Goal: Task Accomplishment & Management: Complete application form

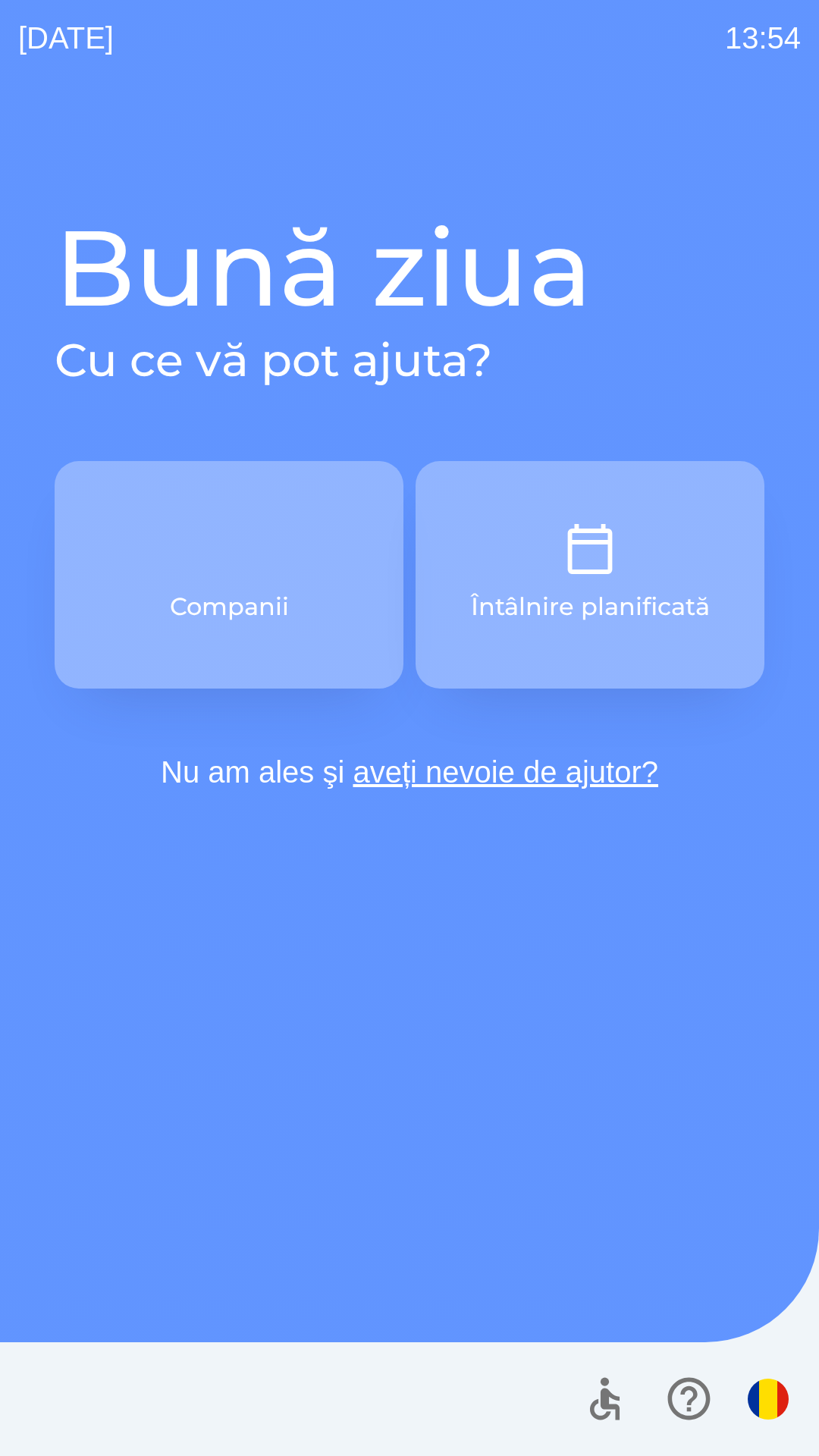
click at [489, 651] on button "Întâlnire planificată" at bounding box center [590, 574] width 349 height 228
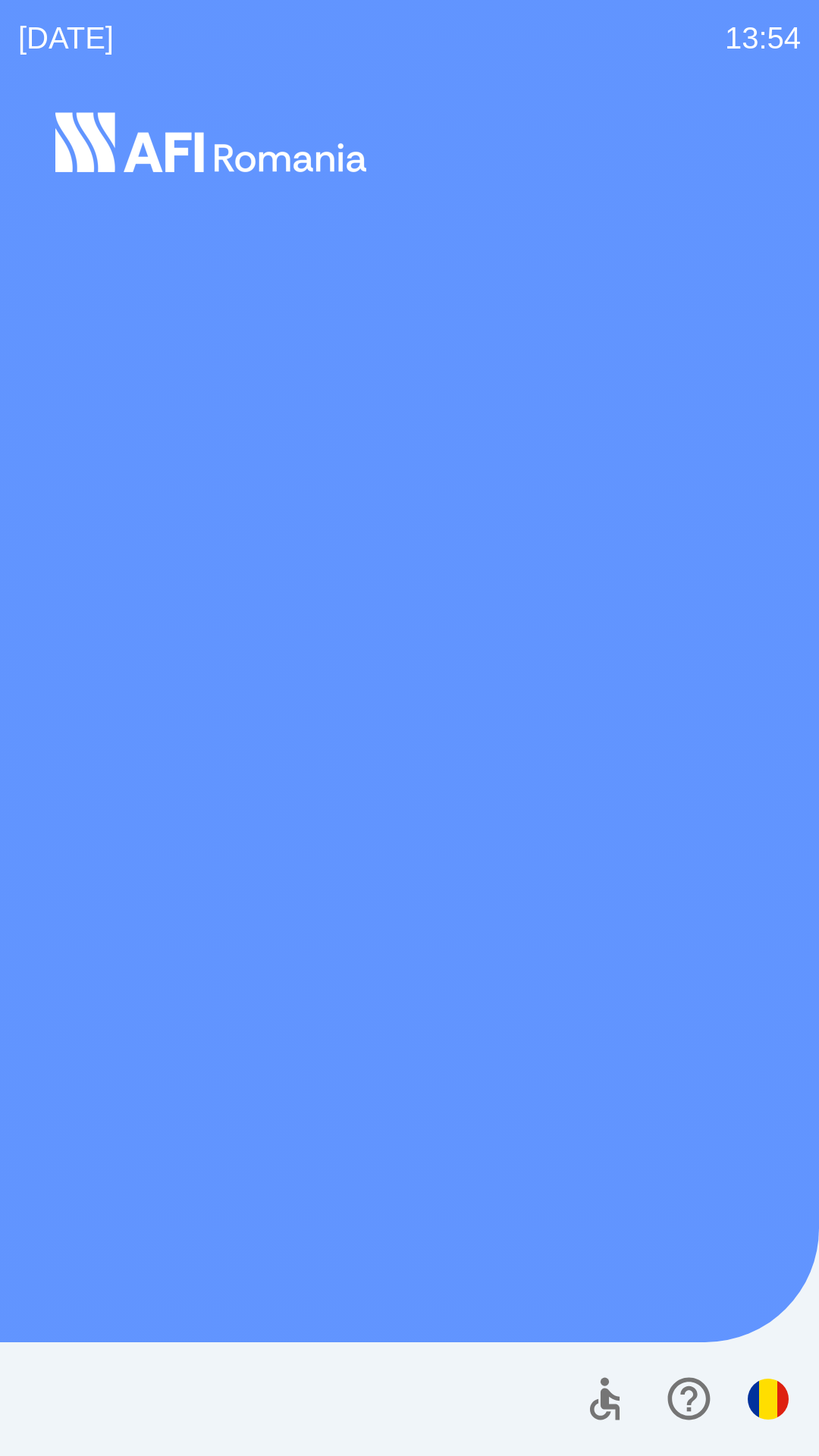
click at [492, 661] on div "Bună ziua Cu ce vă pot ajuta? Companii Întâlnire planificată Nu am ales şi aveț…" at bounding box center [410, 499] width 710 height 592
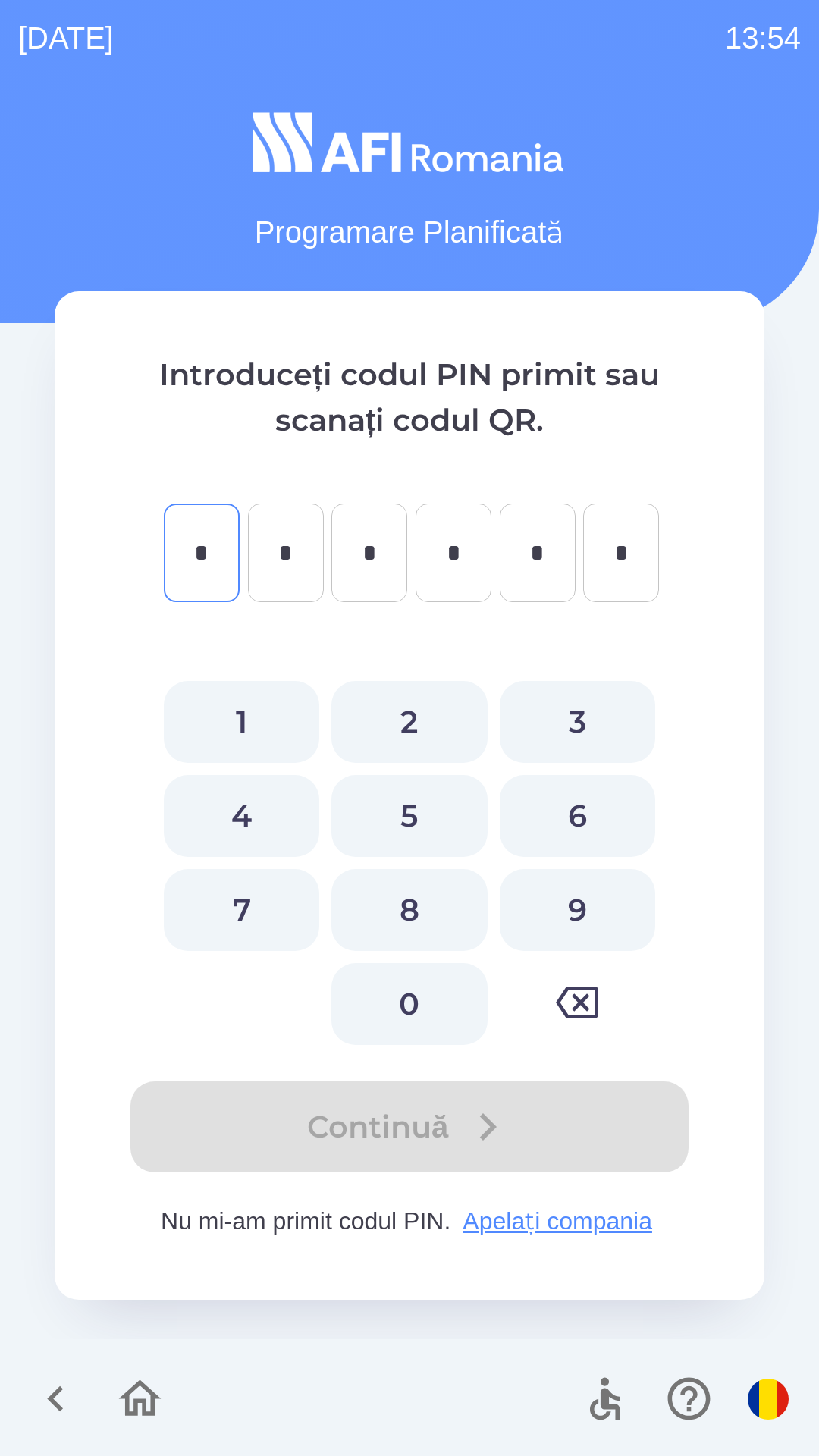
click at [140, 1396] on icon "button" at bounding box center [140, 1399] width 51 height 51
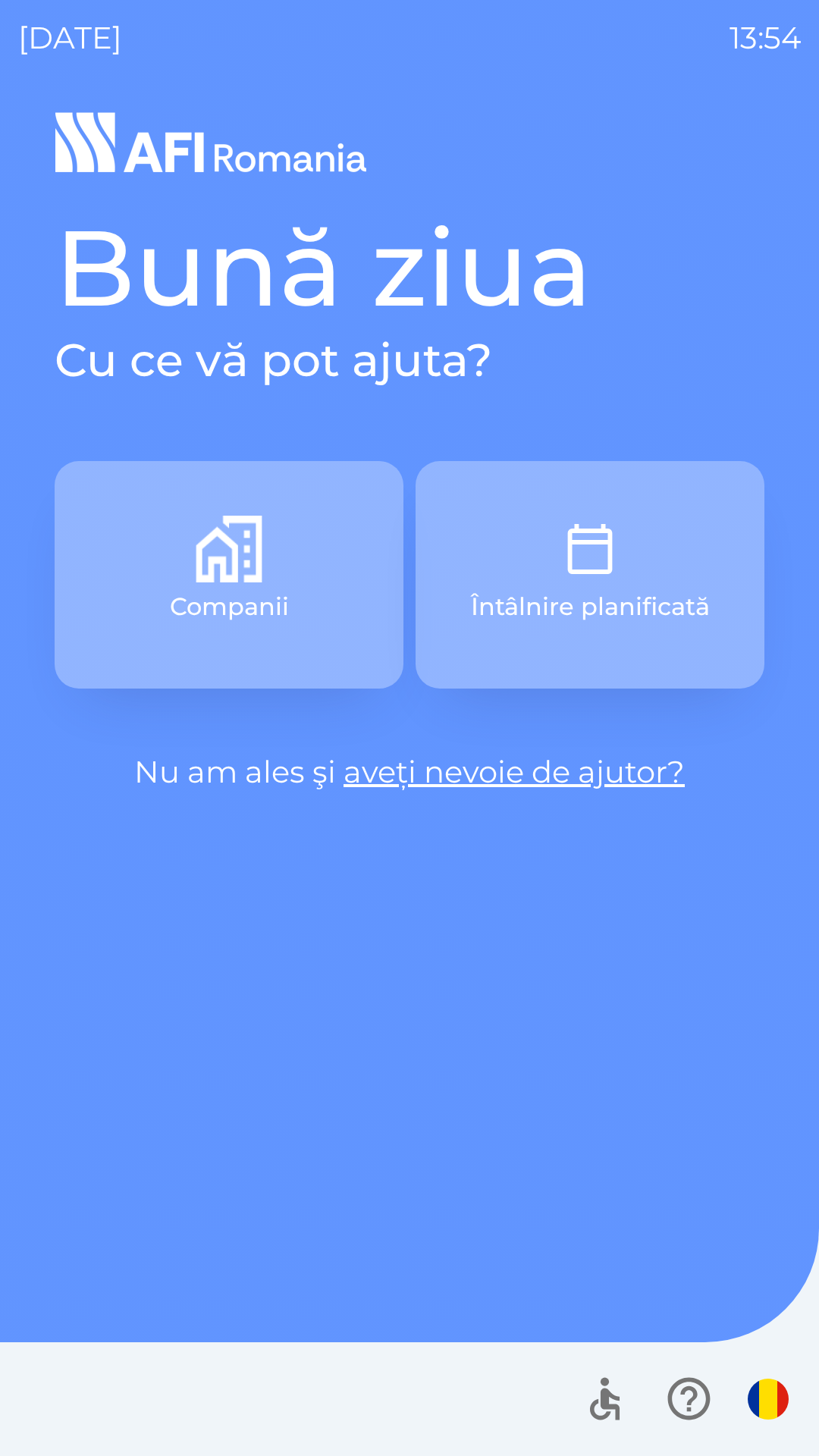
click at [279, 572] on button "Companii" at bounding box center [229, 574] width 349 height 228
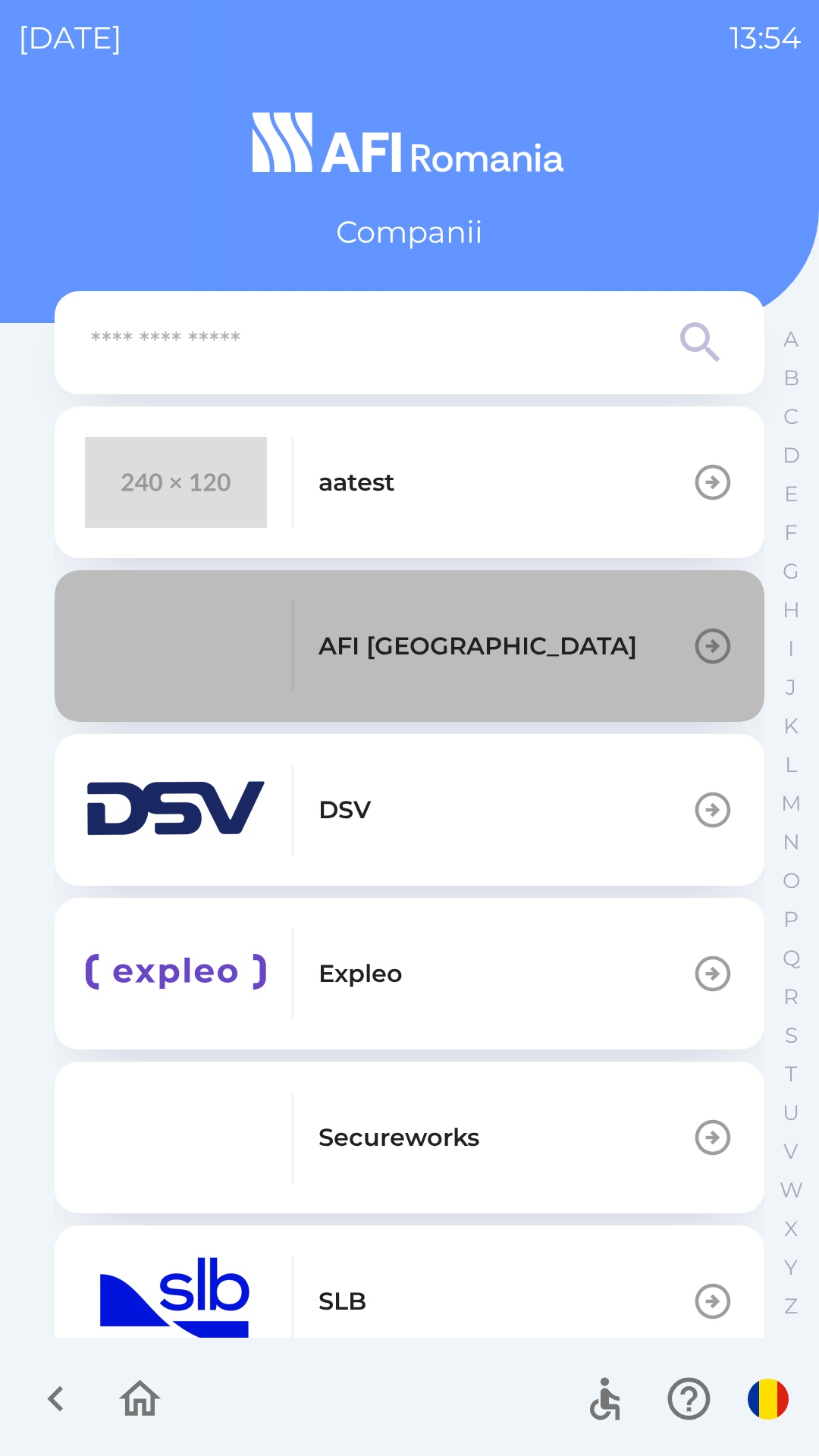
click at [450, 661] on p "AFI [GEOGRAPHIC_DATA]" at bounding box center [477, 646] width 318 height 36
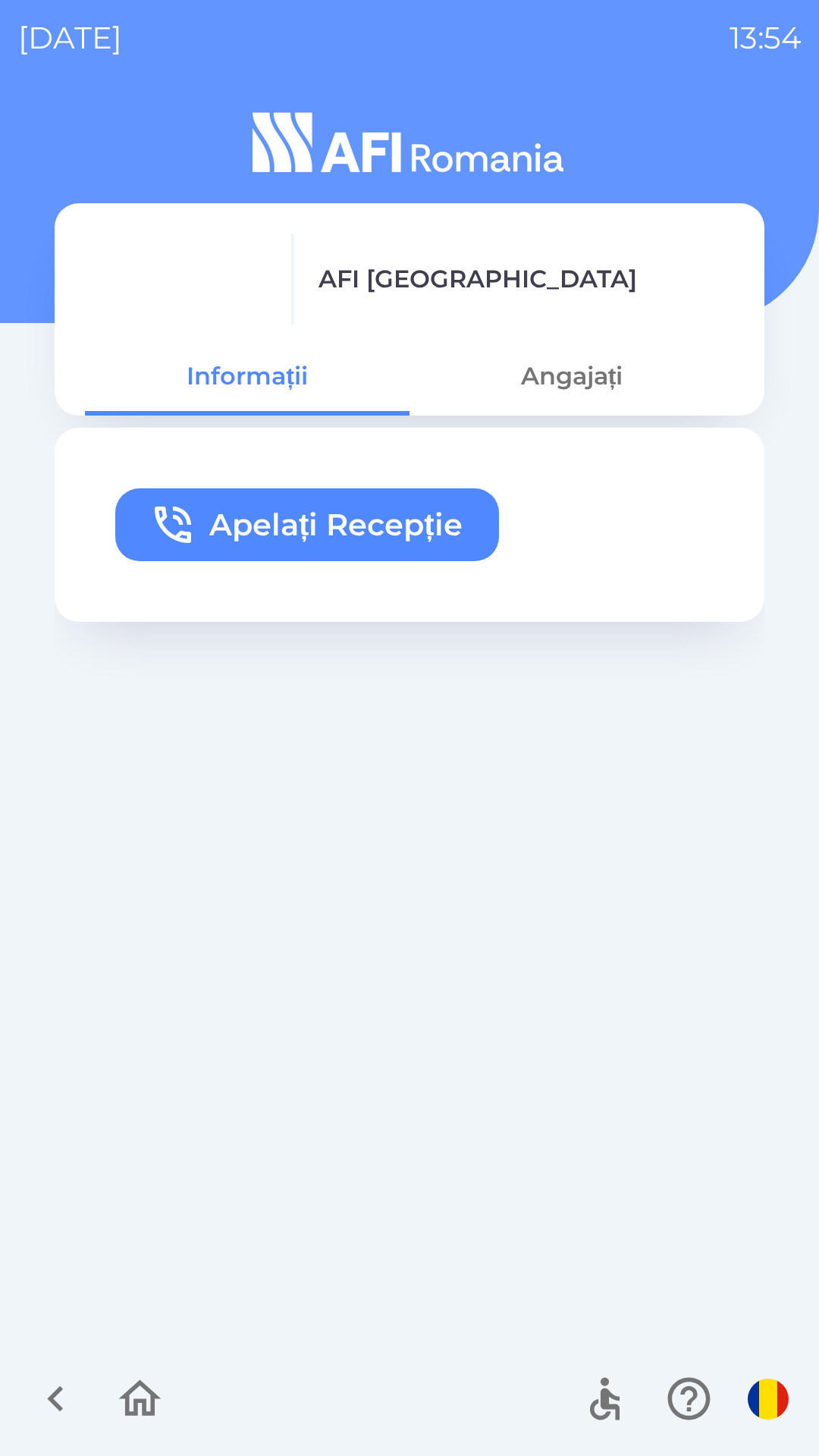
click at [586, 389] on button "Angajați" at bounding box center [571, 376] width 325 height 55
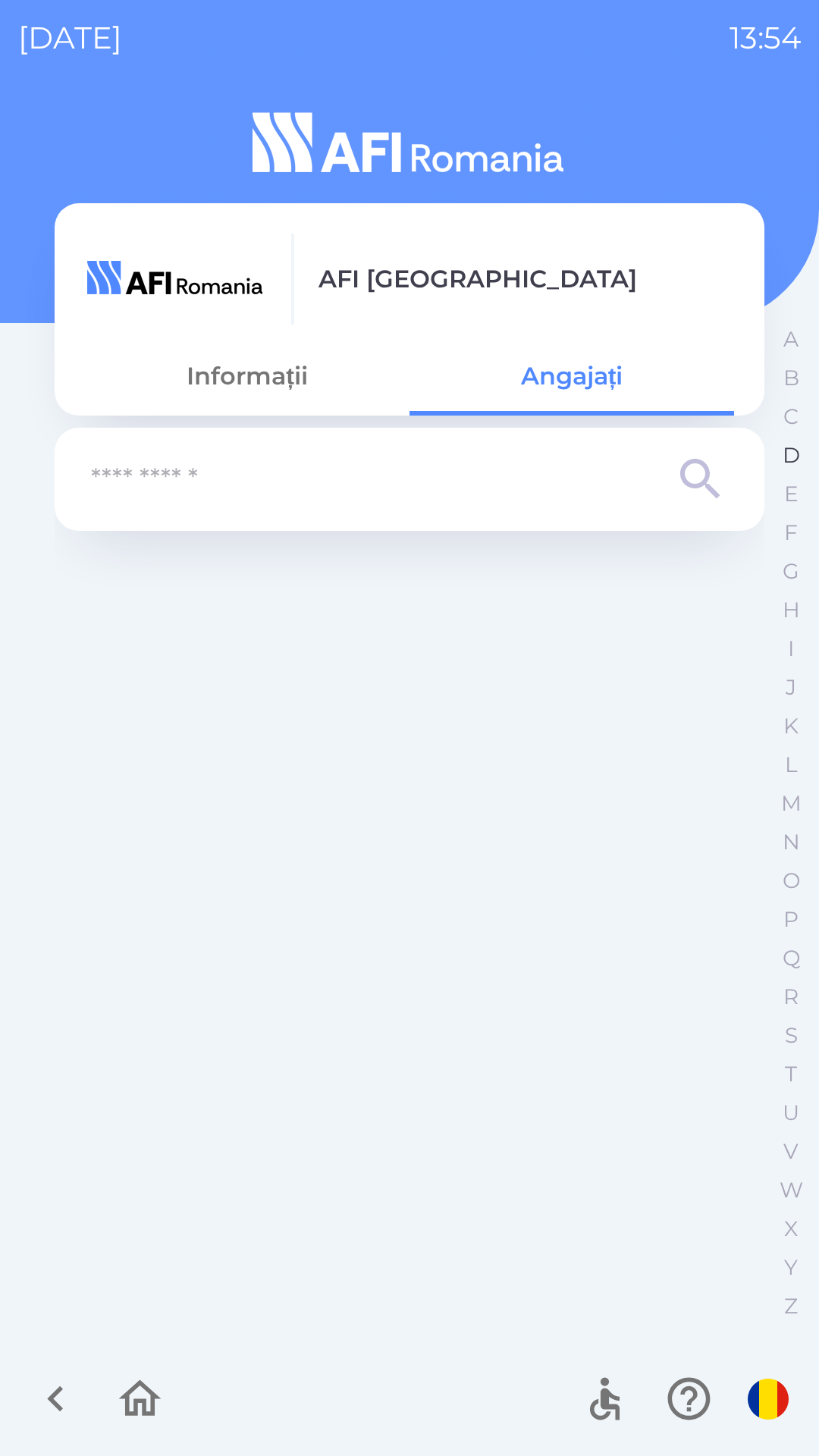
click at [774, 451] on button "D" at bounding box center [791, 455] width 38 height 39
click at [789, 294] on icon "button" at bounding box center [791, 285] width 23 height 23
click at [41, 1391] on icon "button" at bounding box center [56, 1399] width 51 height 51
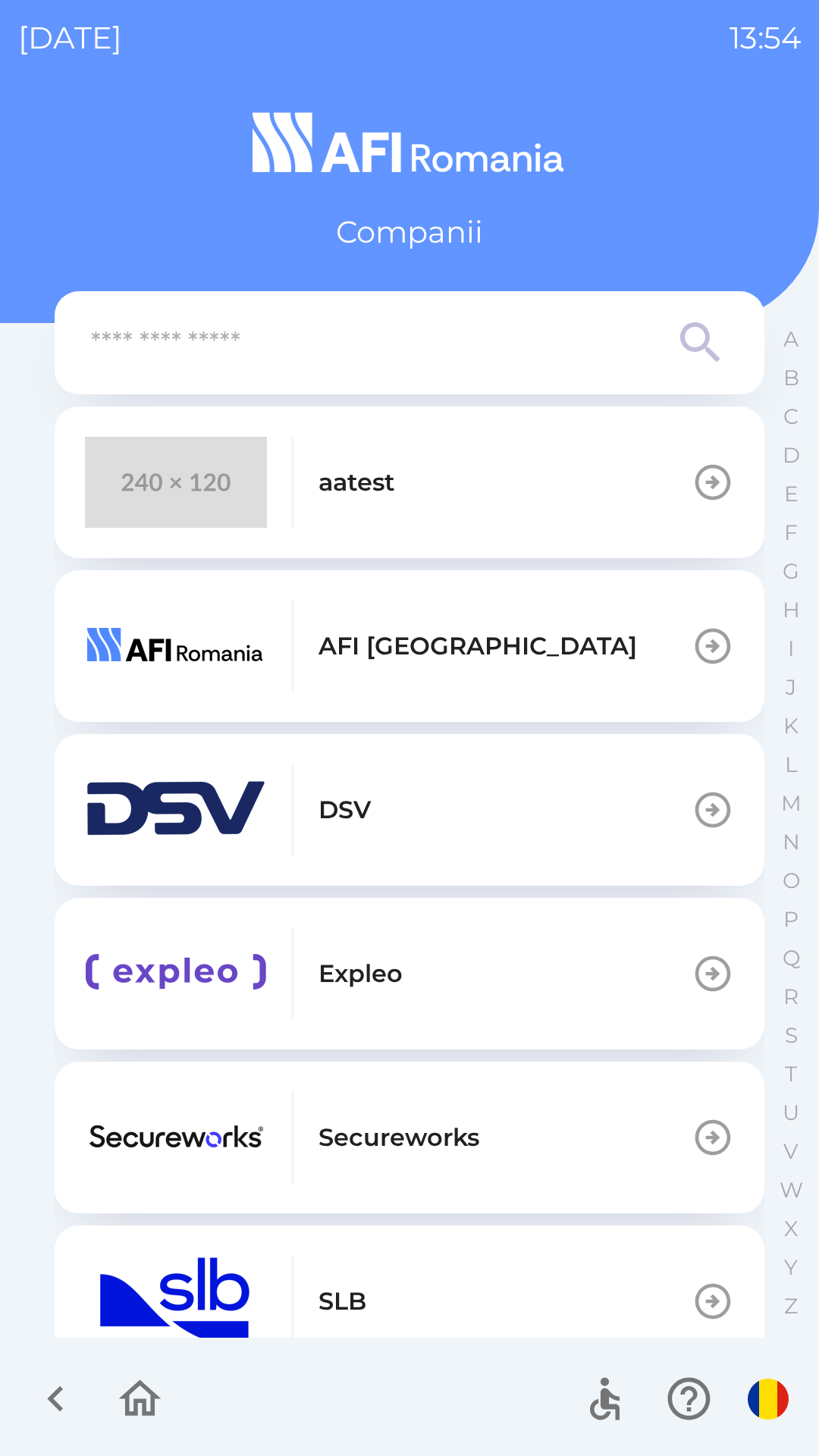
click at [53, 1408] on icon "button" at bounding box center [56, 1399] width 51 height 51
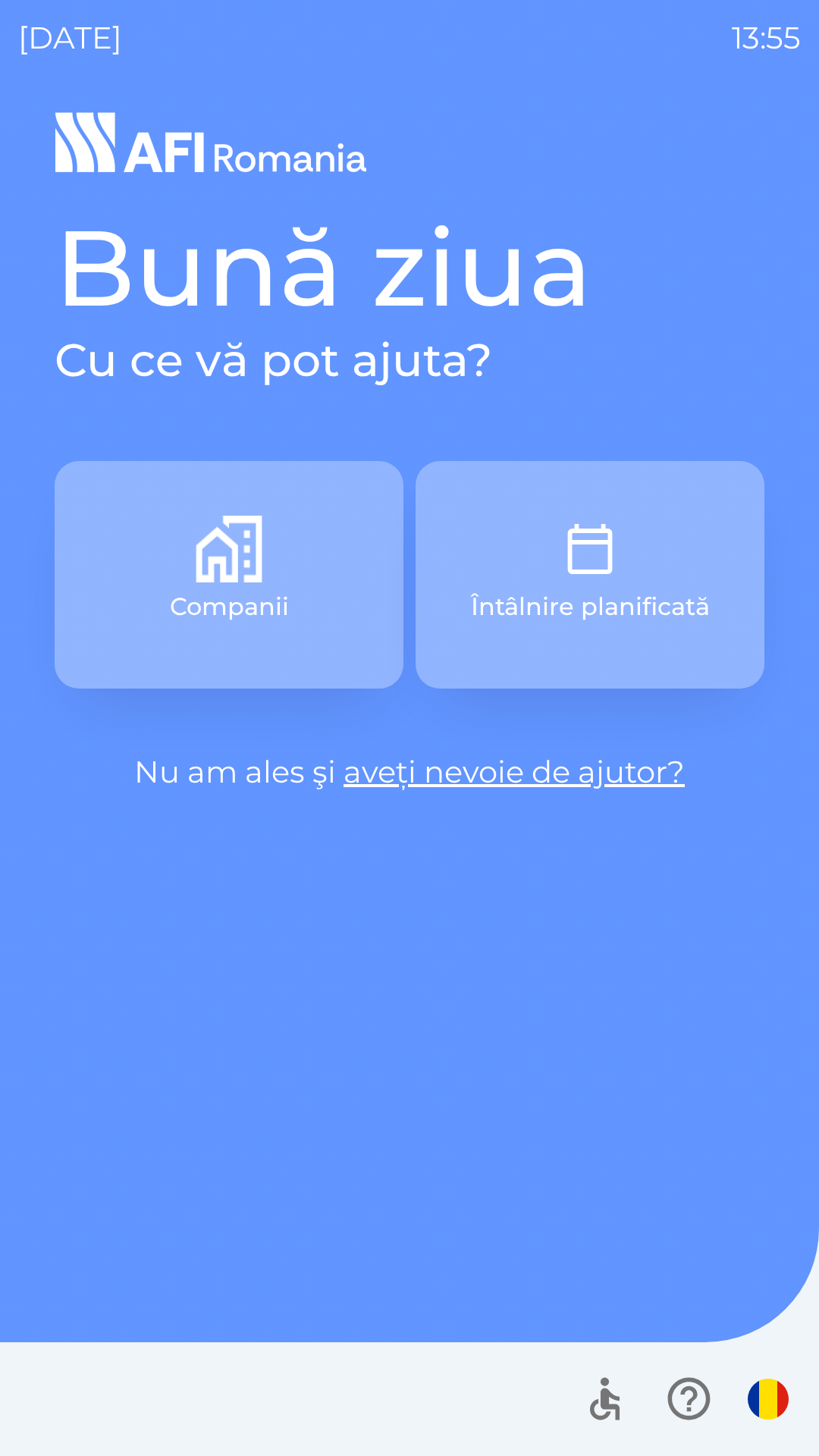
click at [123, 821] on div "Bună ziua Cu ce vă pot ajuta? Companii Întâlnire planificată Nu am ales şi aveț…" at bounding box center [410, 781] width 782 height 1350
click at [347, 782] on link "aveți nevoie de ajutor?" at bounding box center [514, 771] width 341 height 37
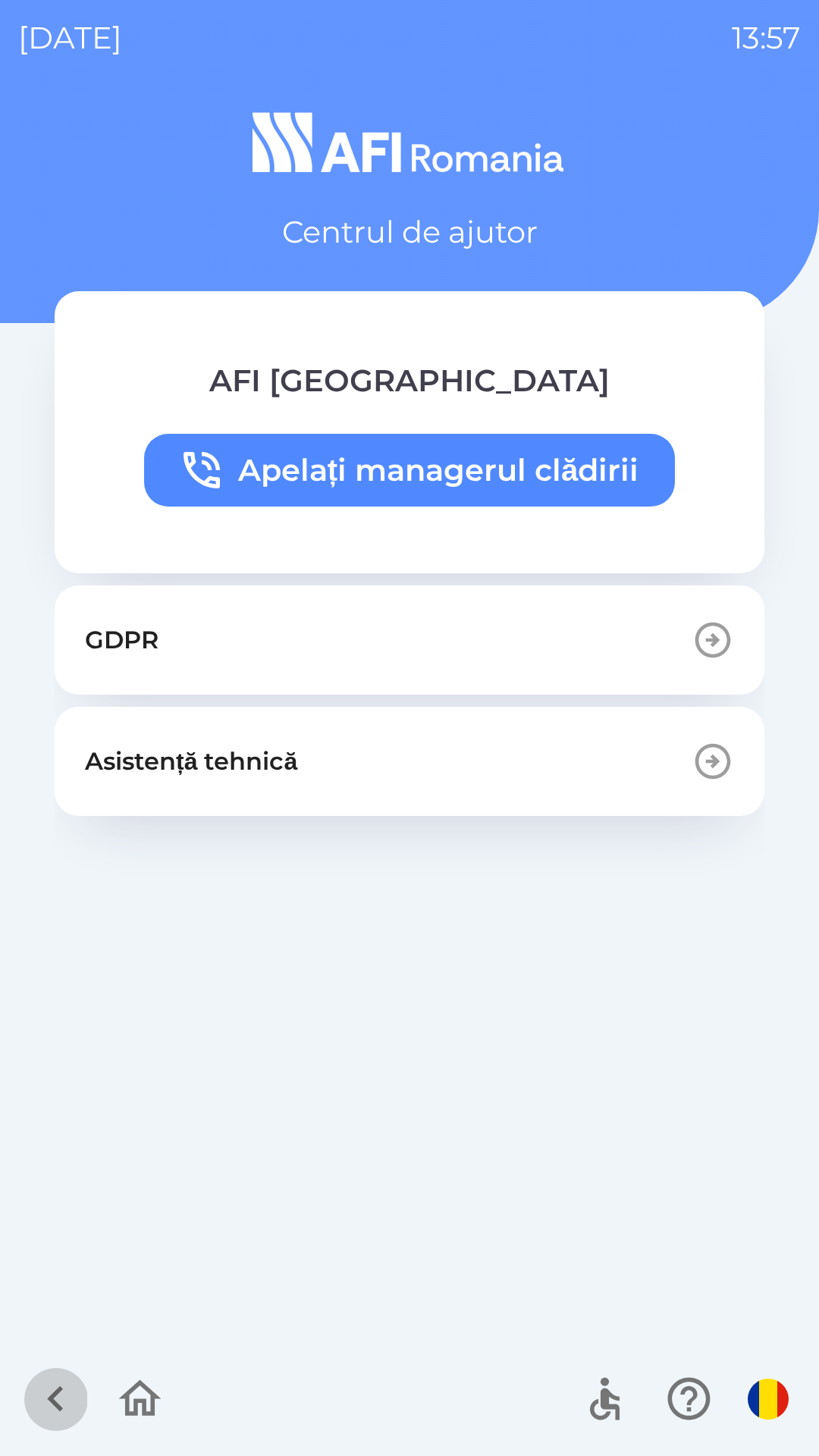
click at [56, 1395] on icon "button" at bounding box center [55, 1399] width 16 height 25
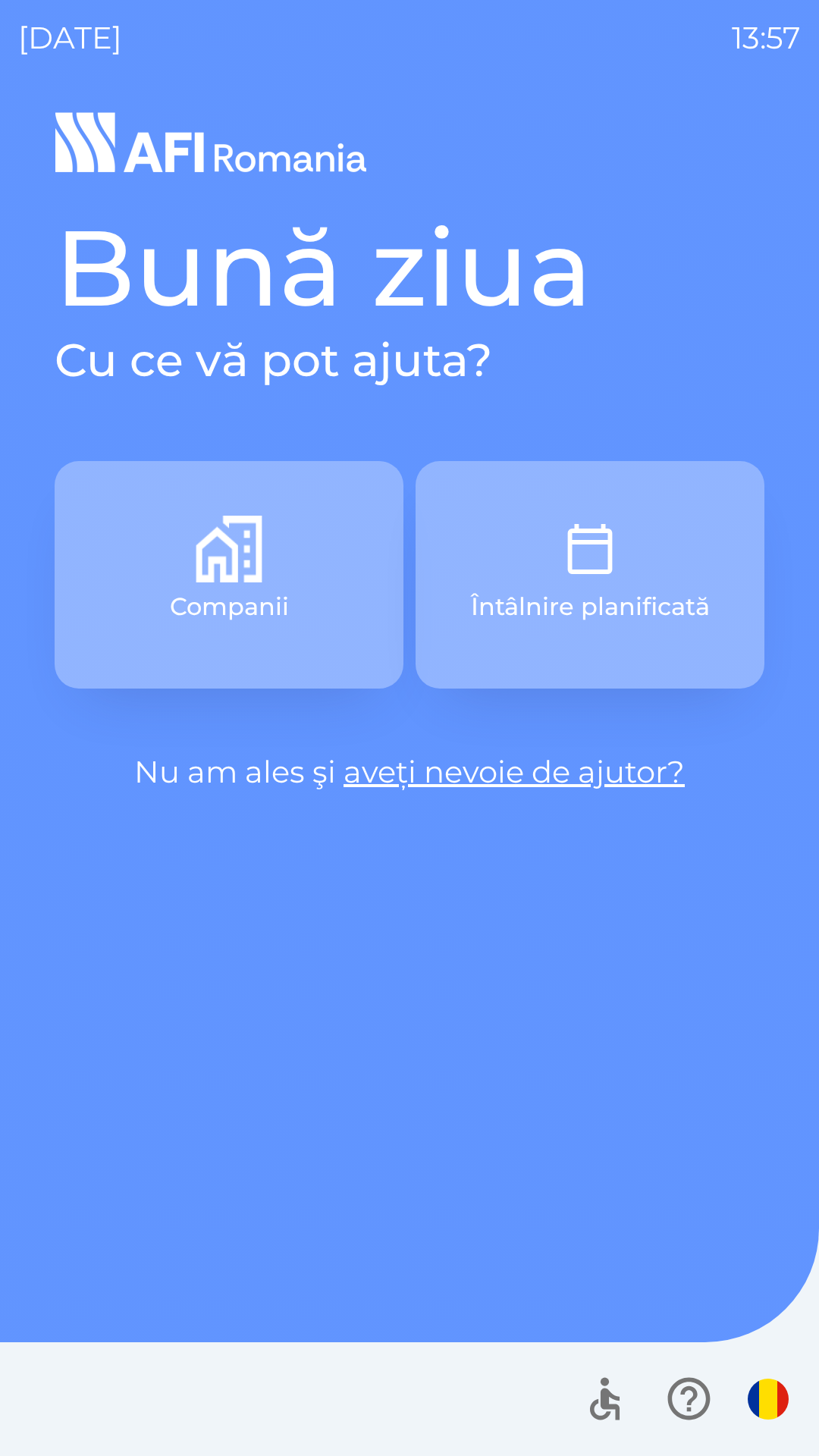
click at [817, 62] on div "[DATE] 13:57 Bună ziua Cu ce vă pot ajuta? Companii Întâlnire planificată Nu am…" at bounding box center [410, 728] width 819 height 1456
click at [774, 1412] on img "button" at bounding box center [768, 1400] width 41 height 41
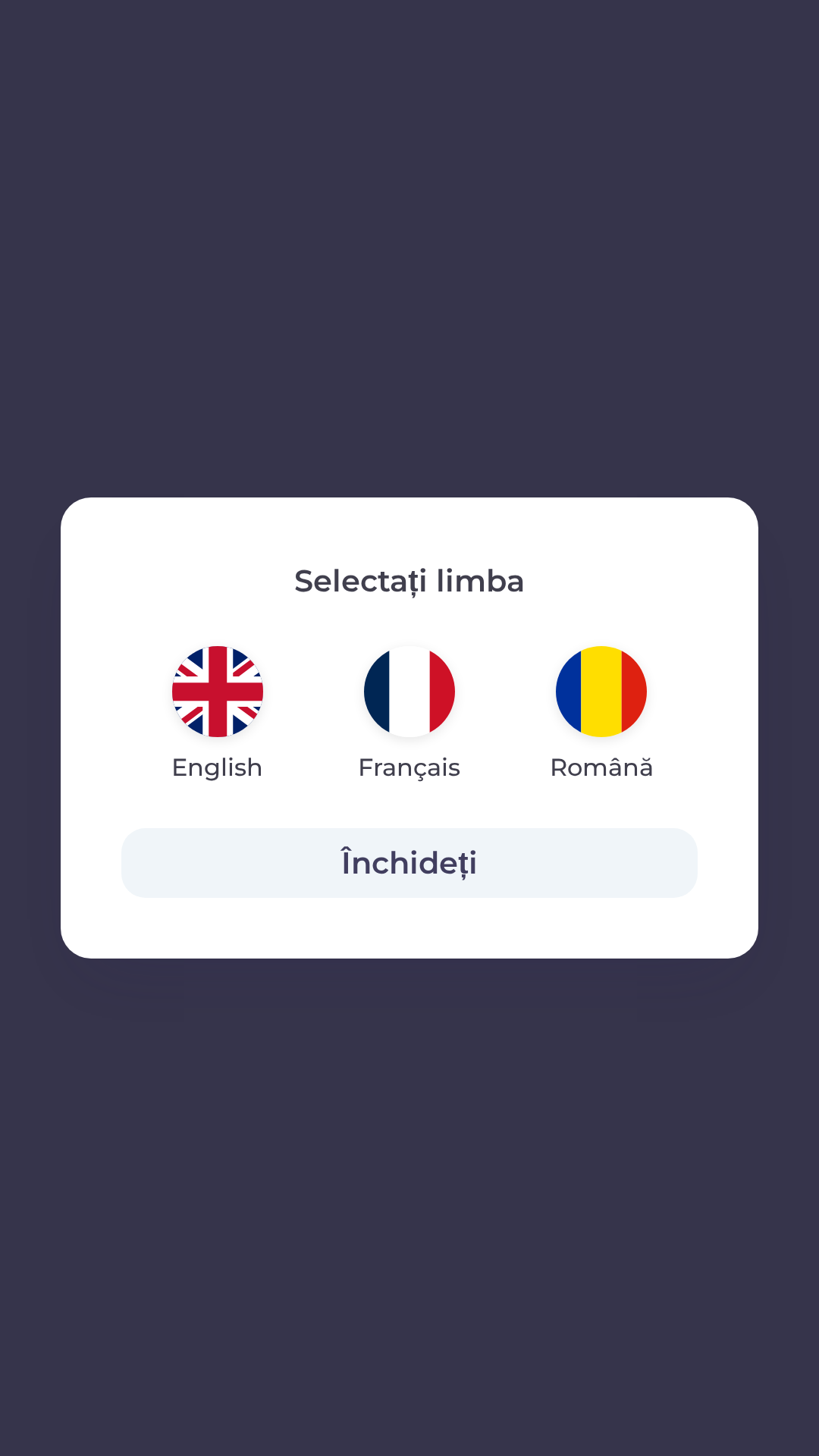
click at [215, 693] on img "button" at bounding box center [217, 691] width 91 height 91
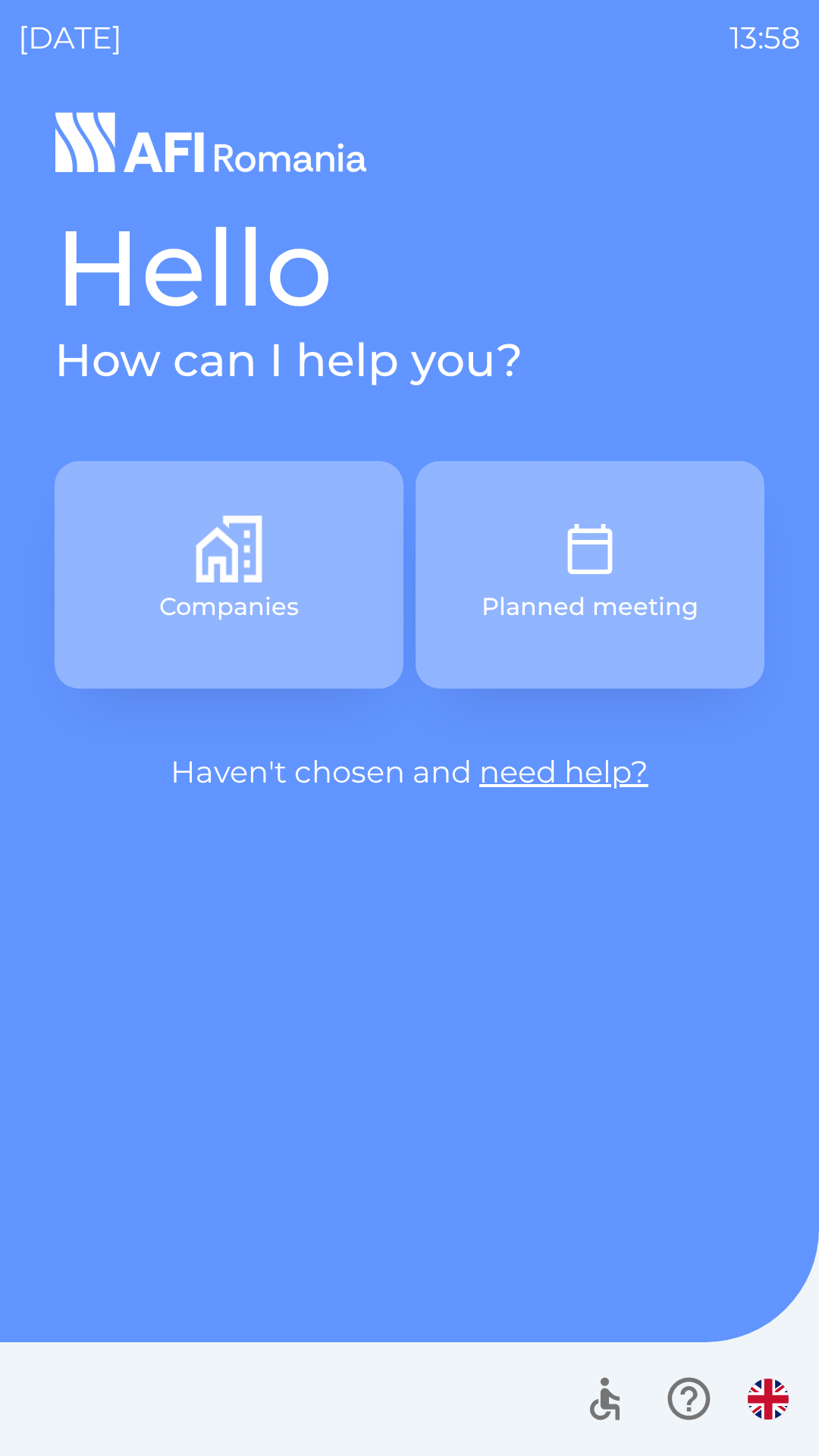
click at [287, 575] on button "Companies" at bounding box center [229, 574] width 349 height 228
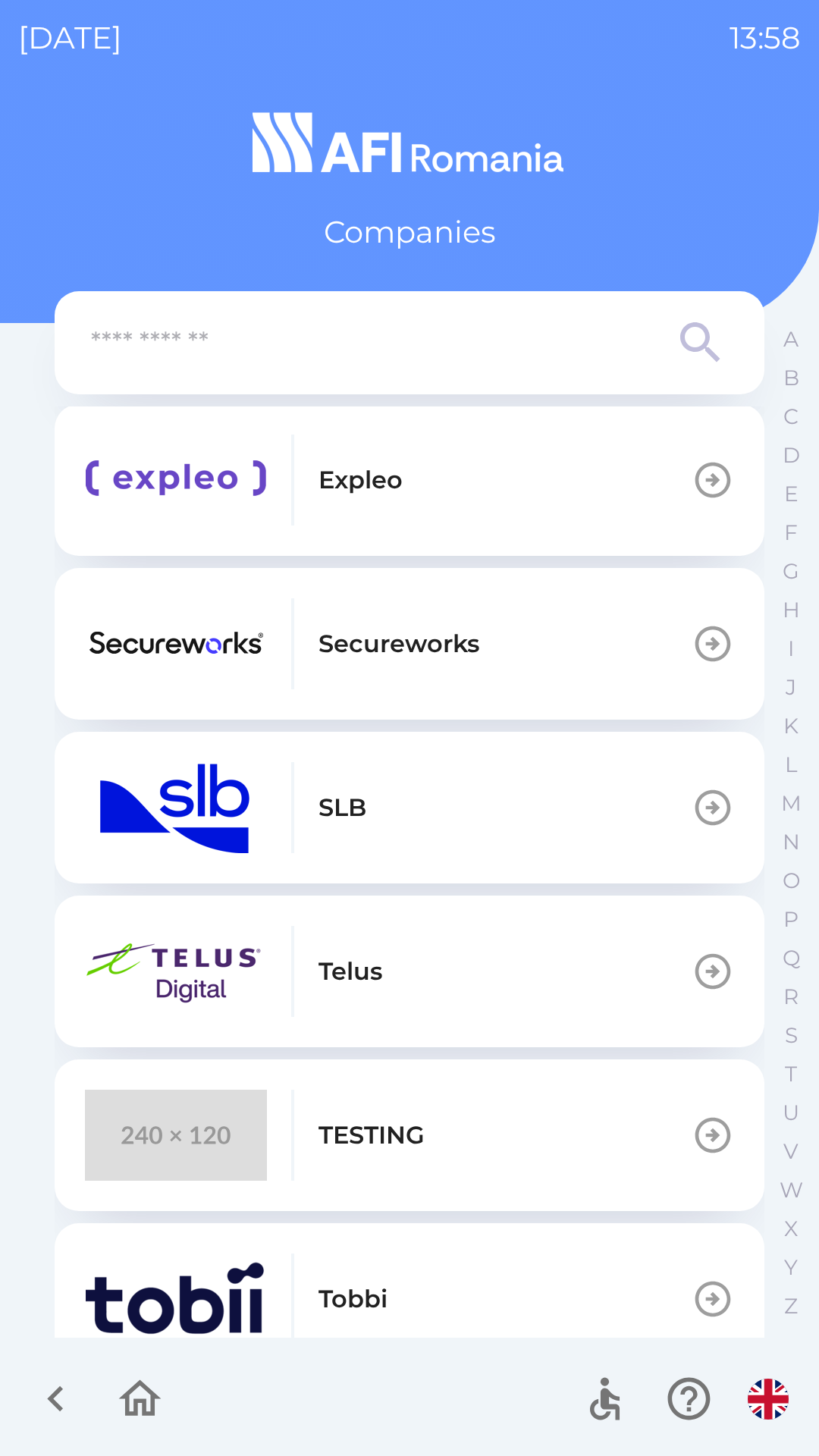
scroll to position [495, 0]
click at [369, 1130] on p "TESTING" at bounding box center [371, 1134] width 106 height 36
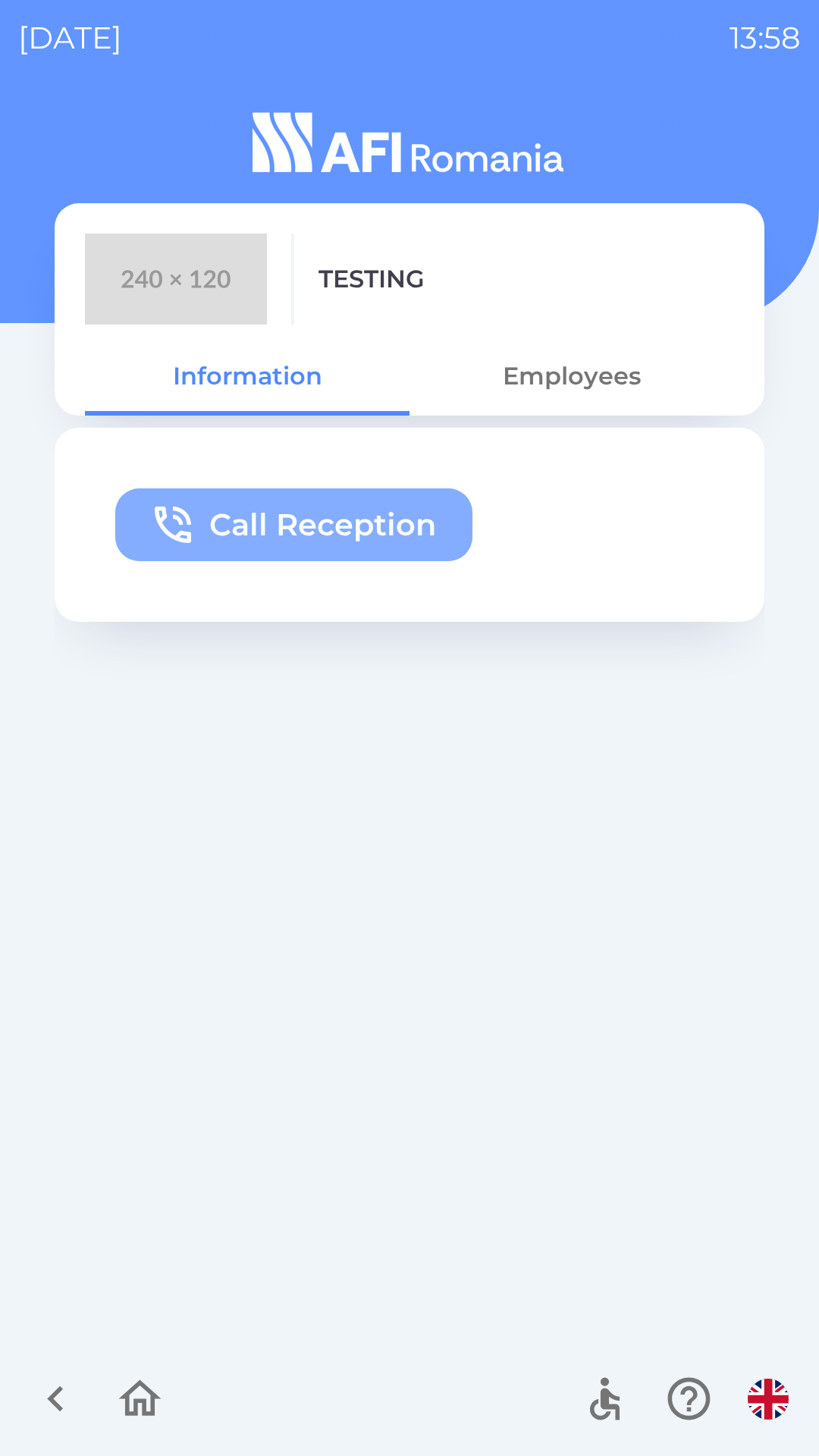
click at [260, 526] on button "Call Reception" at bounding box center [294, 525] width 357 height 73
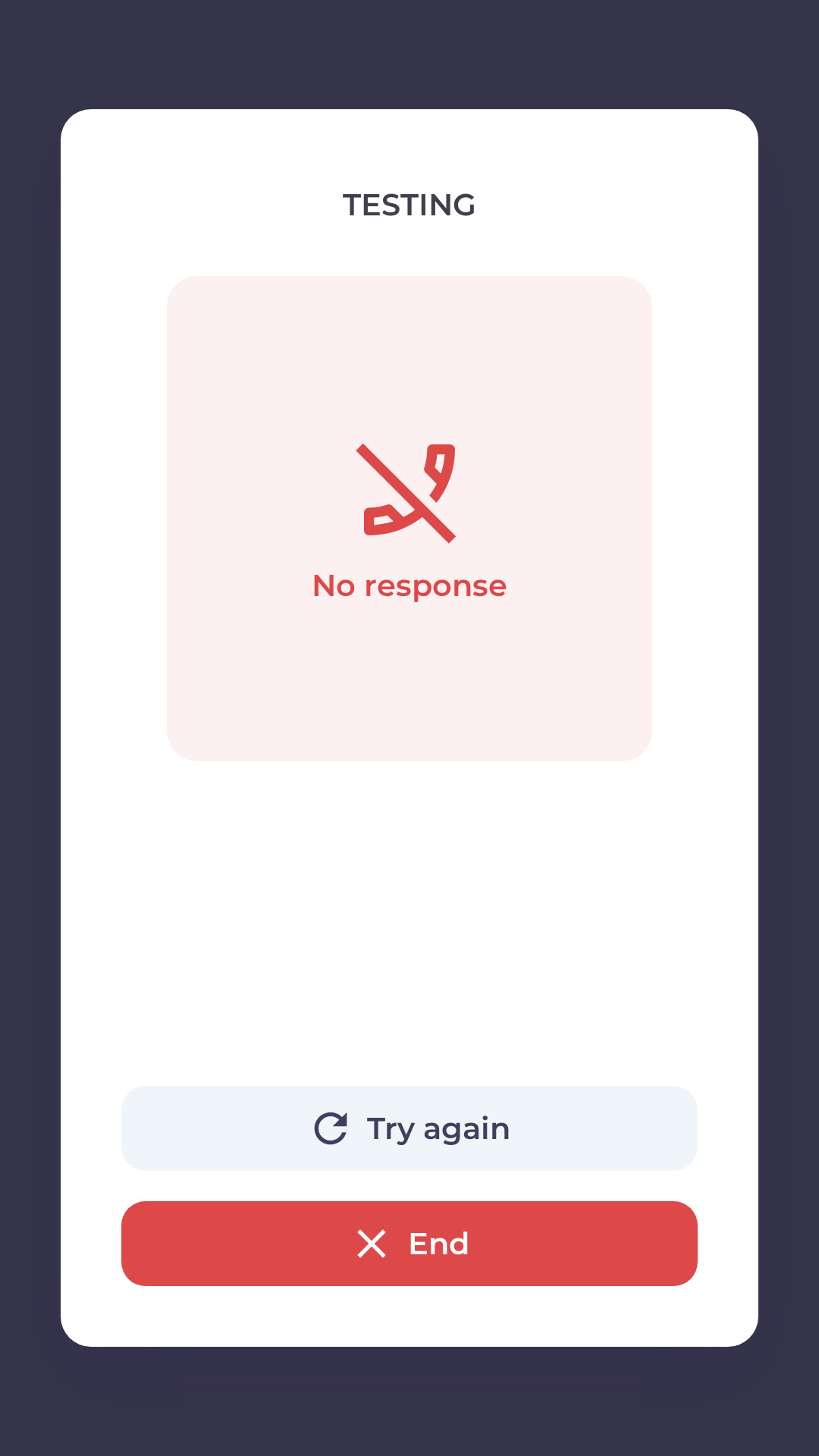
click at [461, 1250] on button "End" at bounding box center [410, 1243] width 576 height 85
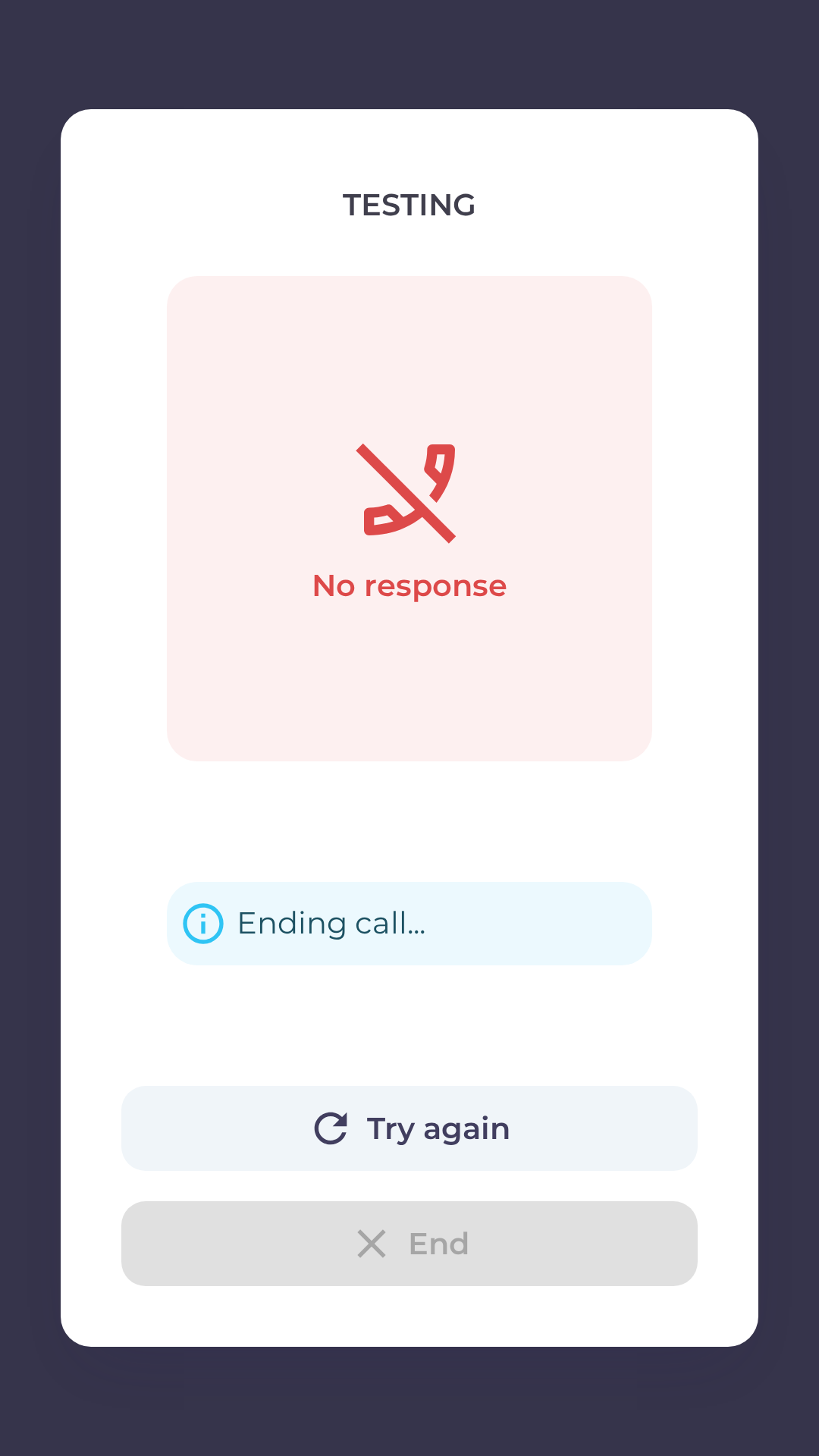
click at [398, 1242] on div "Try again End" at bounding box center [410, 1186] width 576 height 200
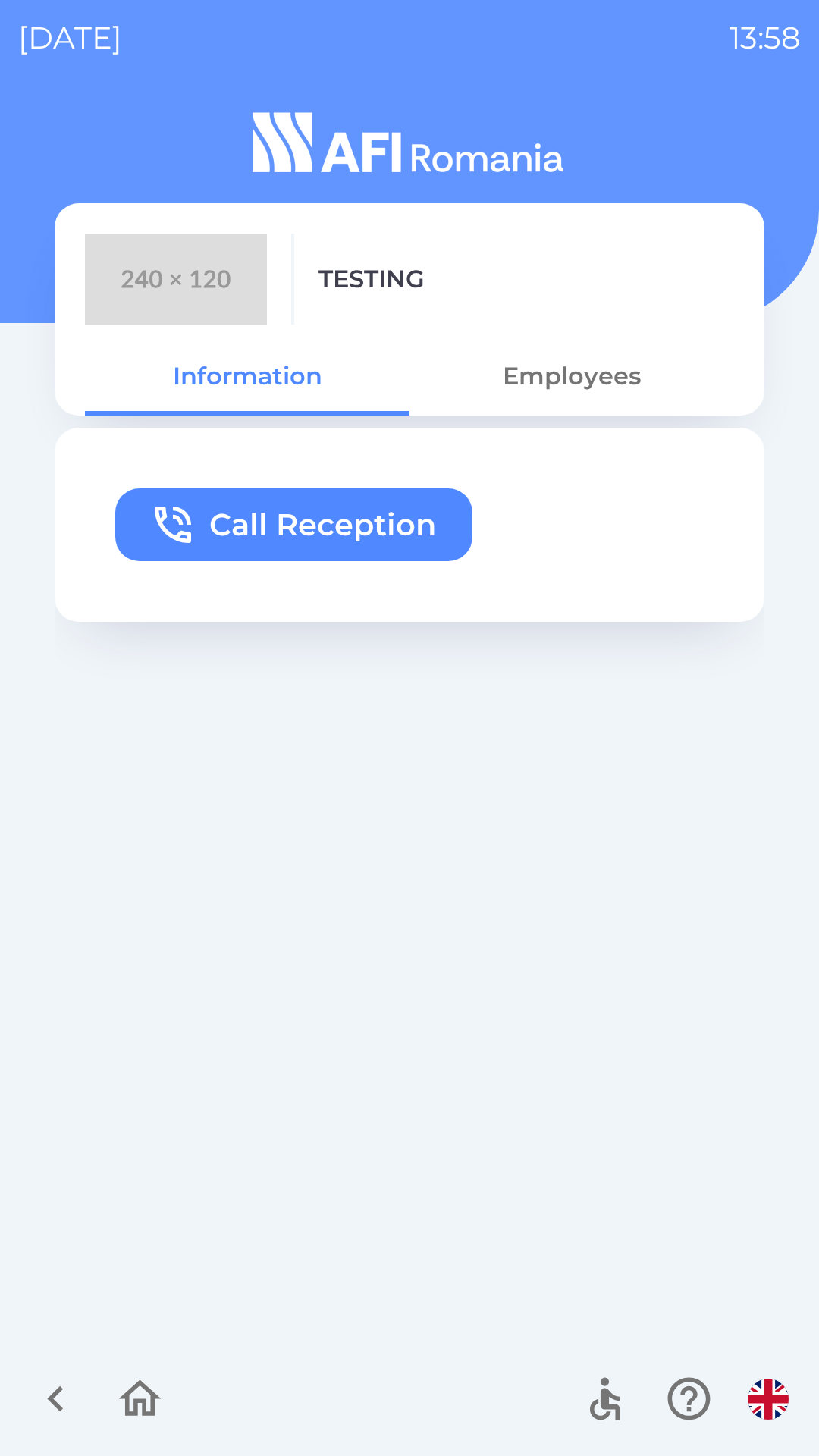
click at [569, 375] on button "Employees" at bounding box center [571, 376] width 325 height 55
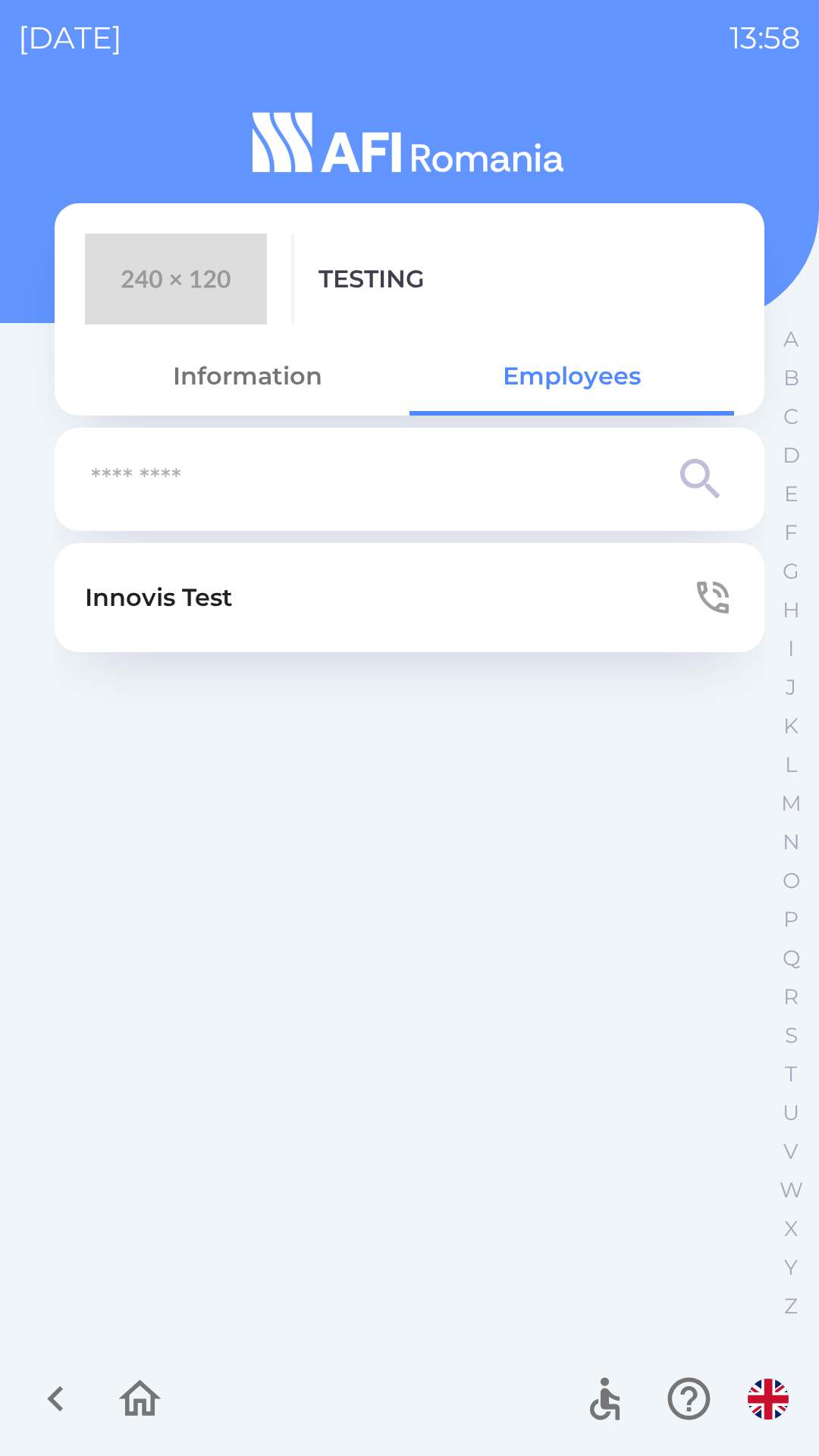
click at [326, 603] on button "Innovis Test" at bounding box center [410, 597] width 710 height 109
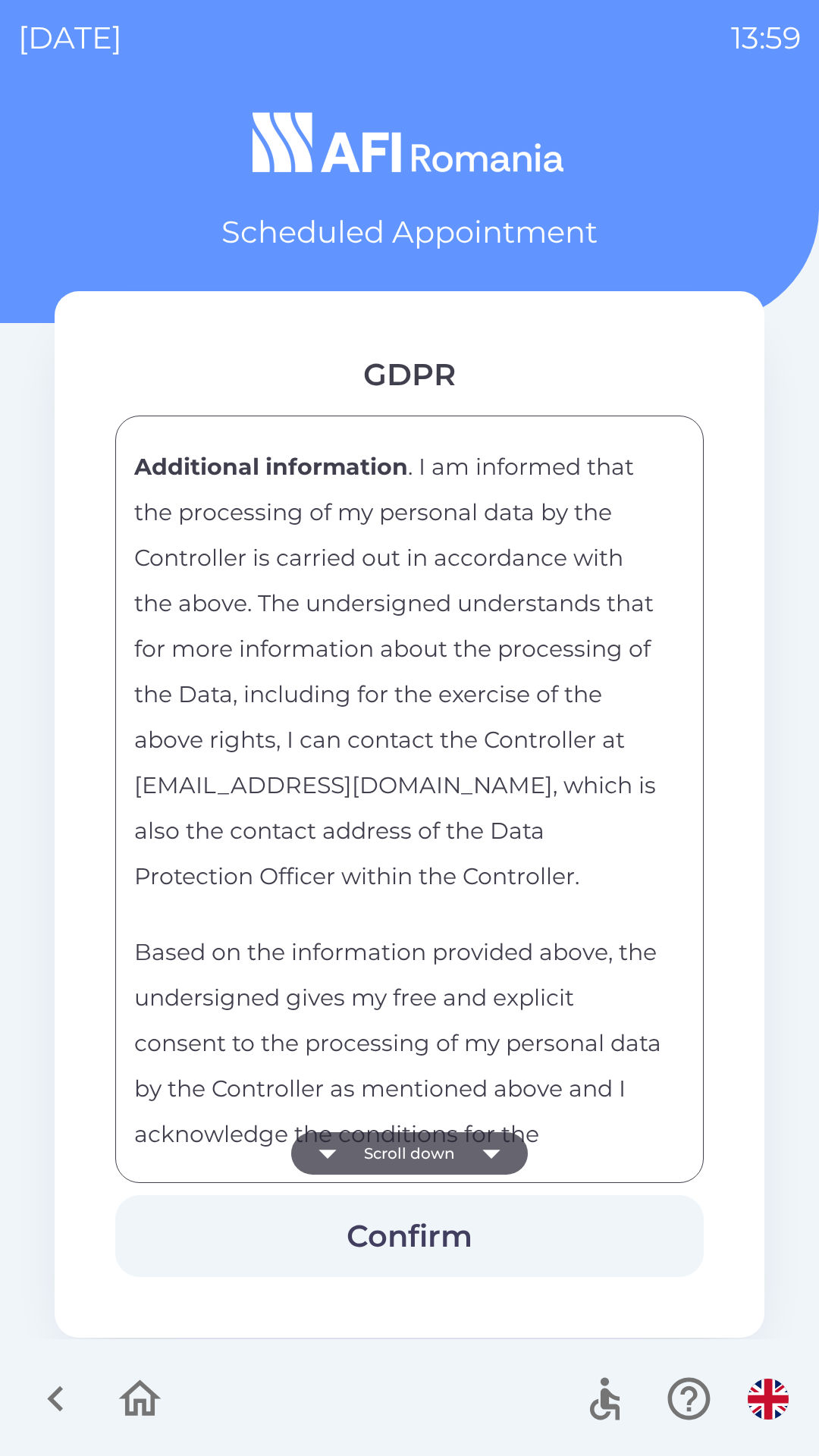
scroll to position [7386, 0]
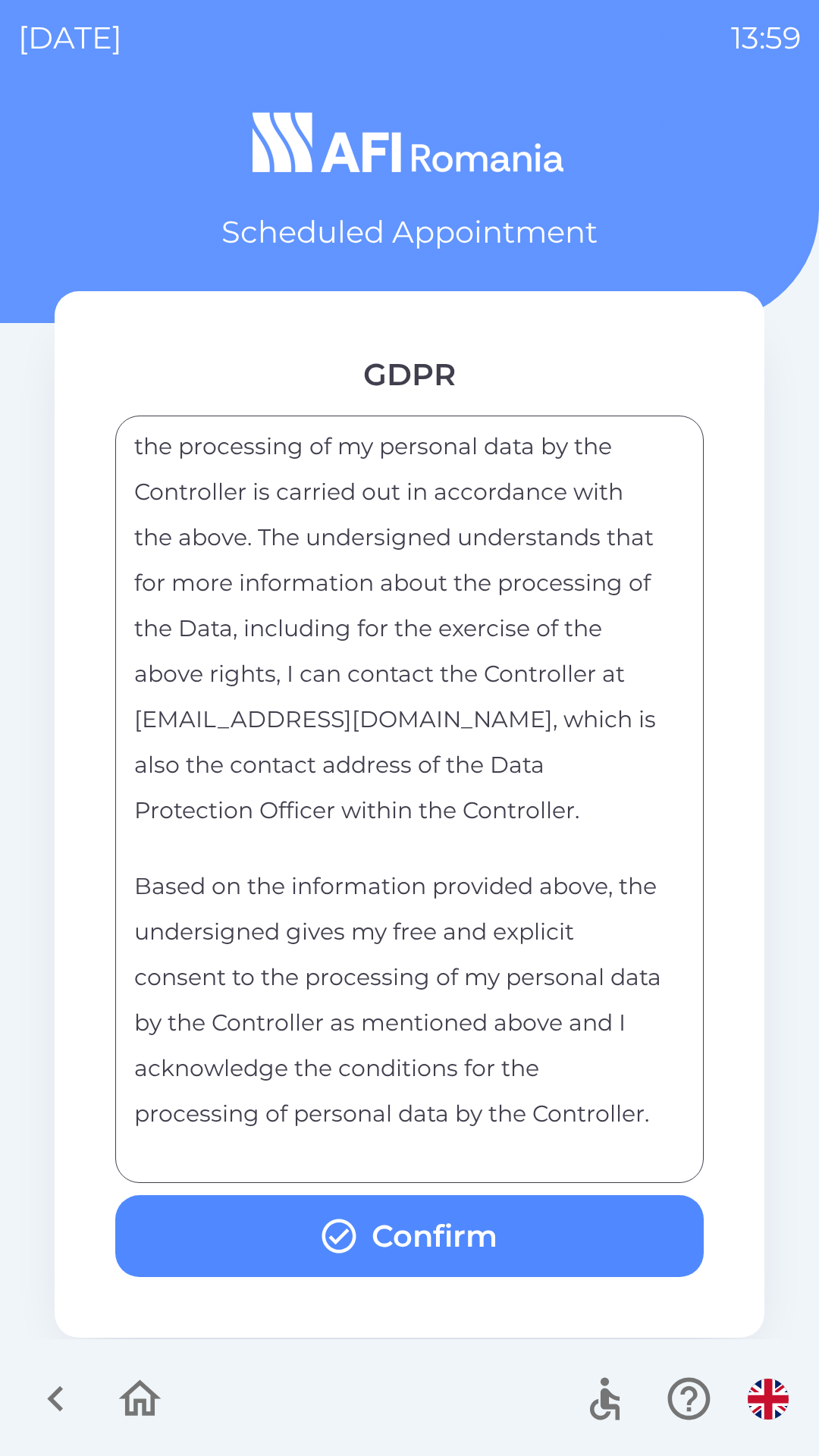
click at [463, 1220] on button "Confirm" at bounding box center [410, 1235] width 589 height 82
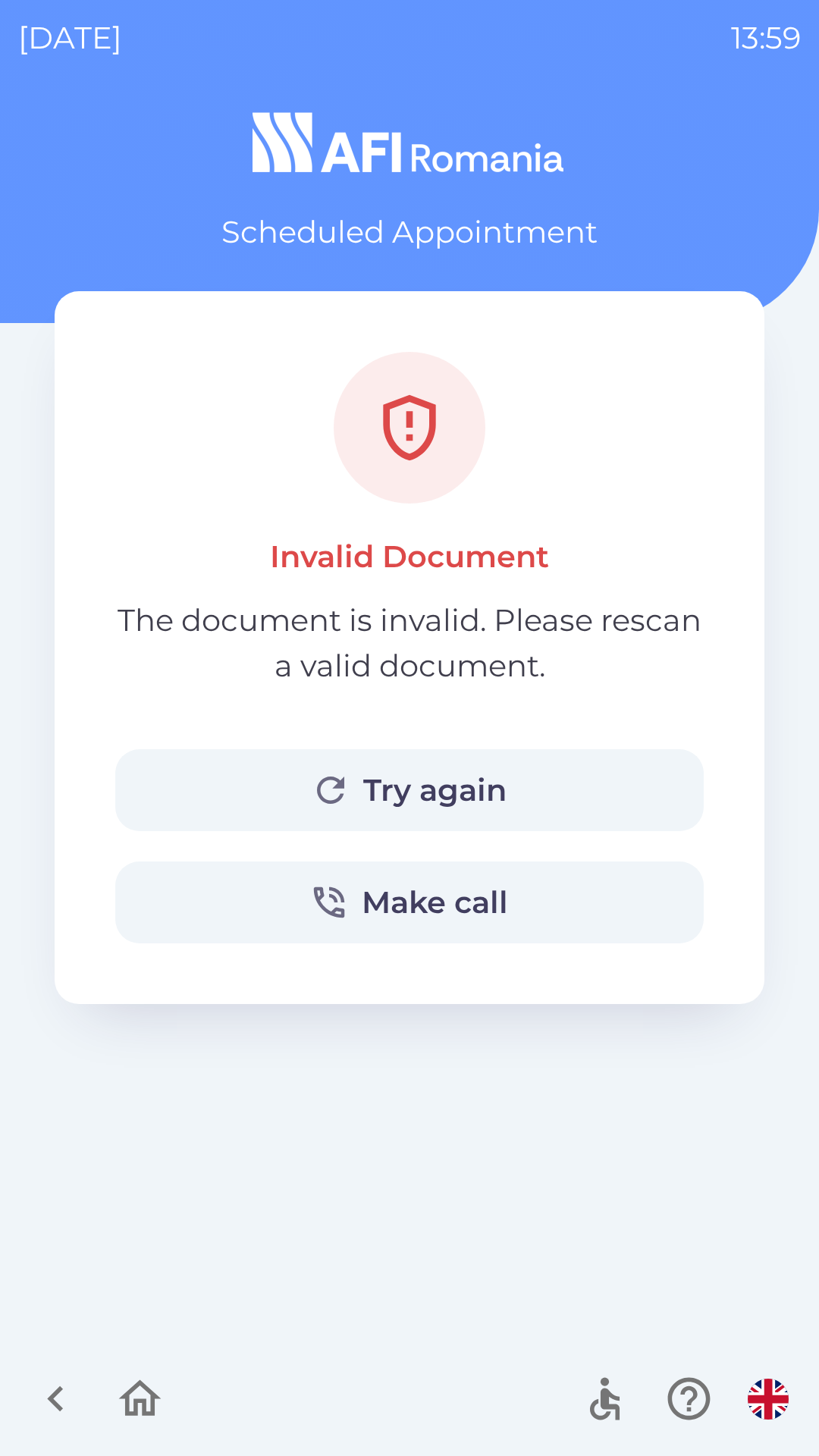
click at [433, 785] on button "Try again" at bounding box center [410, 789] width 589 height 82
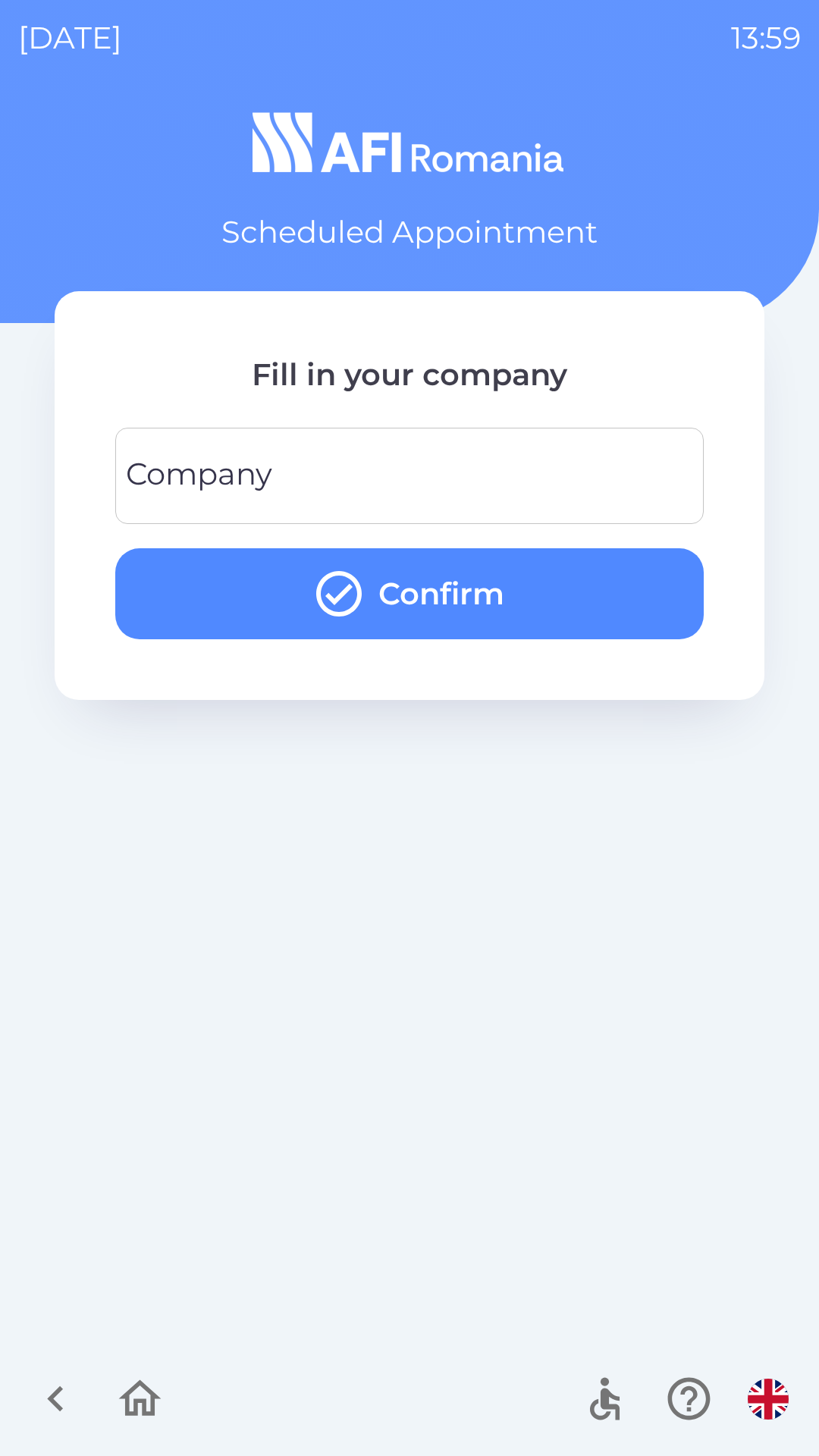
click at [384, 467] on input "Company" at bounding box center [410, 476] width 552 height 60
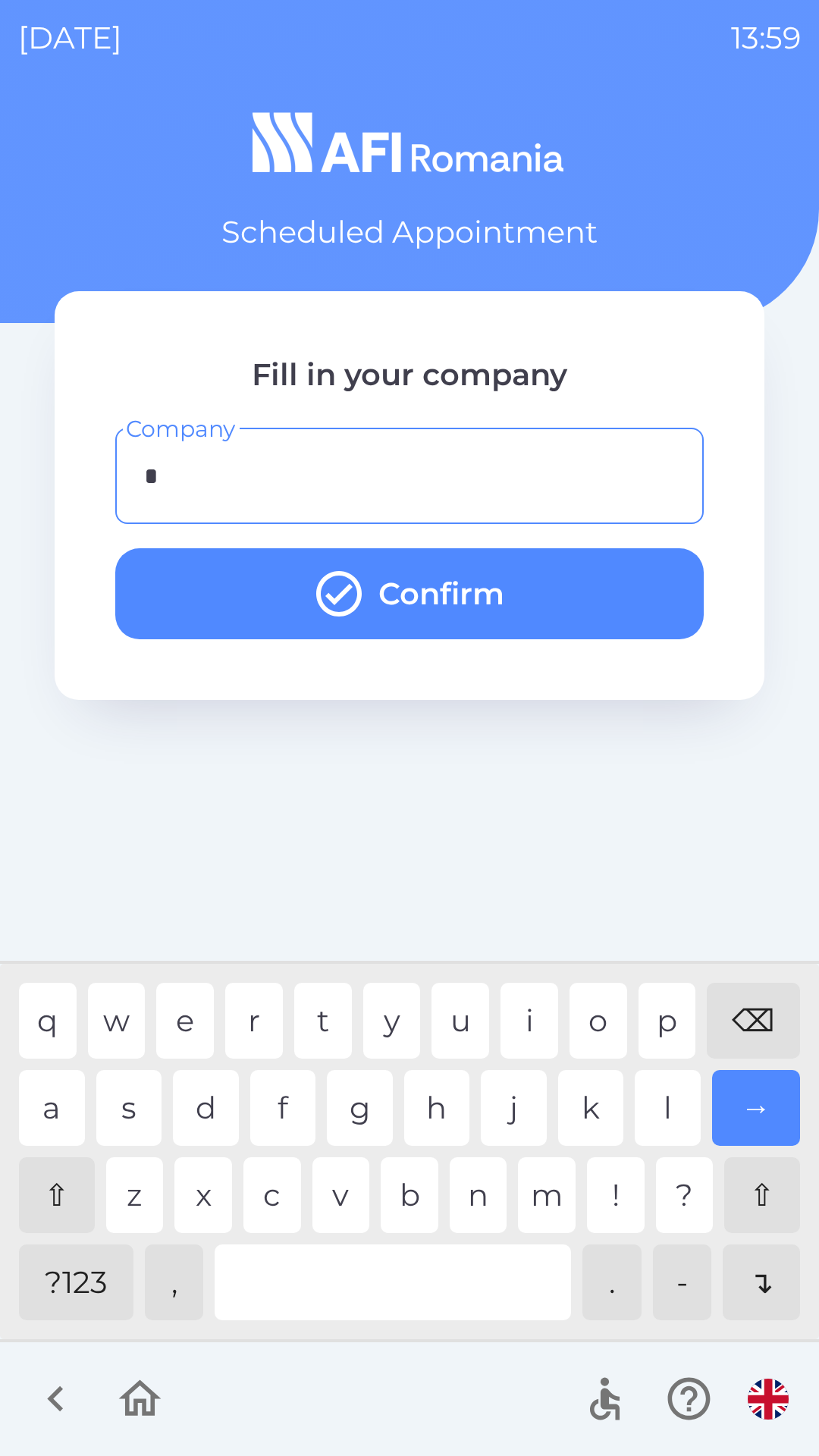
click at [61, 1108] on div "a" at bounding box center [52, 1108] width 66 height 76
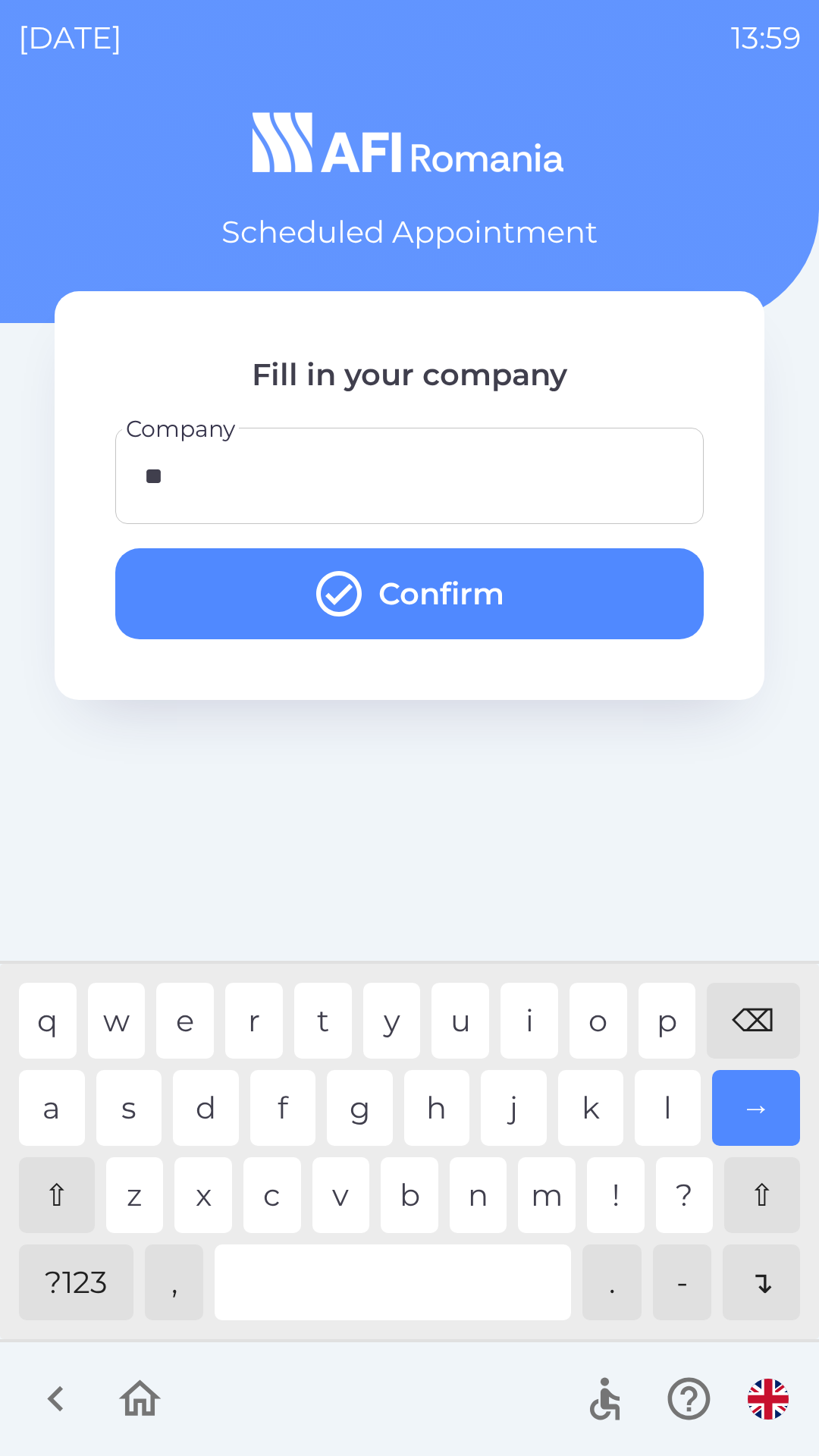
type input "***"
click at [458, 592] on button "Confirm" at bounding box center [410, 594] width 589 height 91
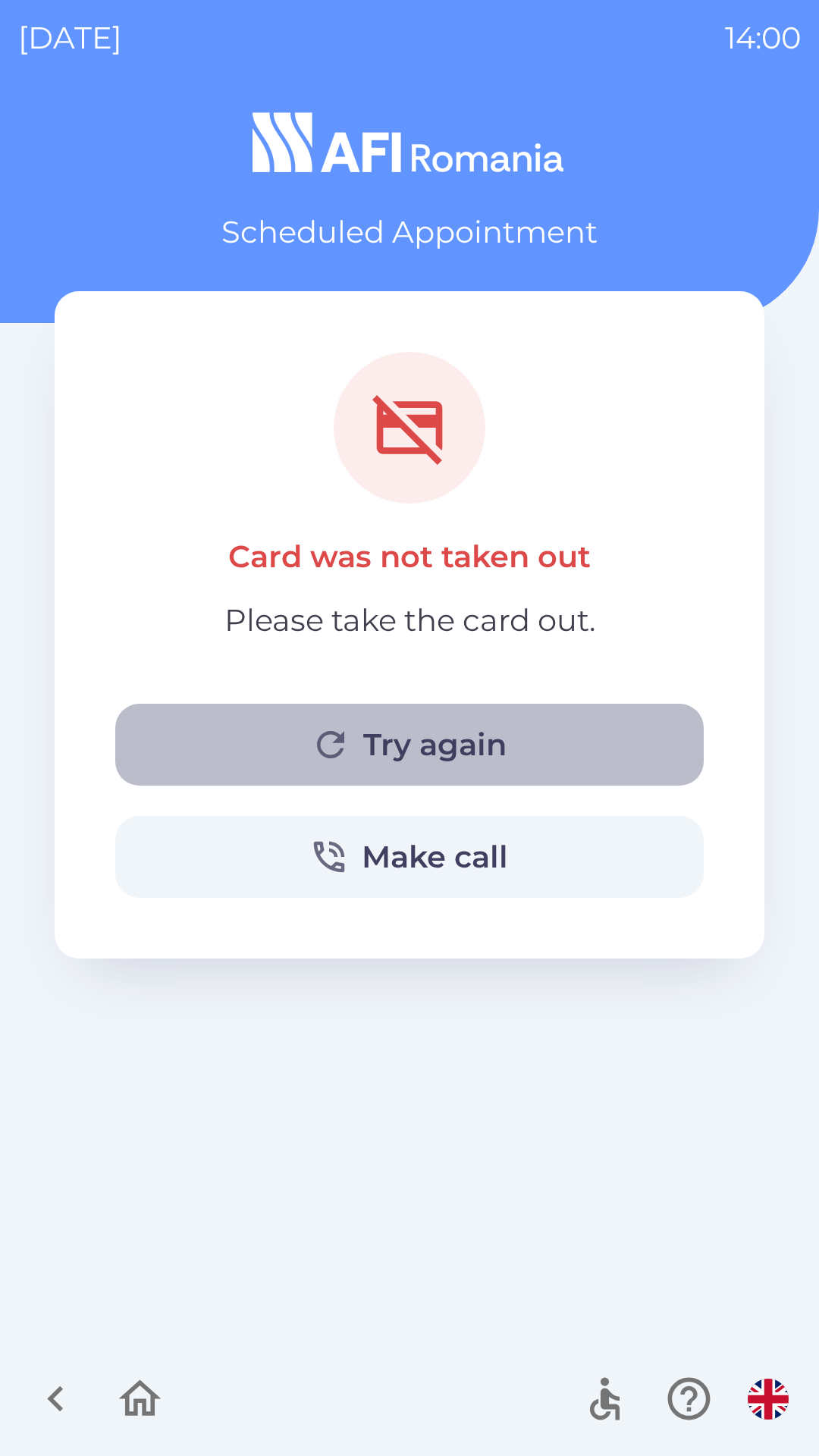
click at [449, 740] on button "Try again" at bounding box center [410, 744] width 589 height 82
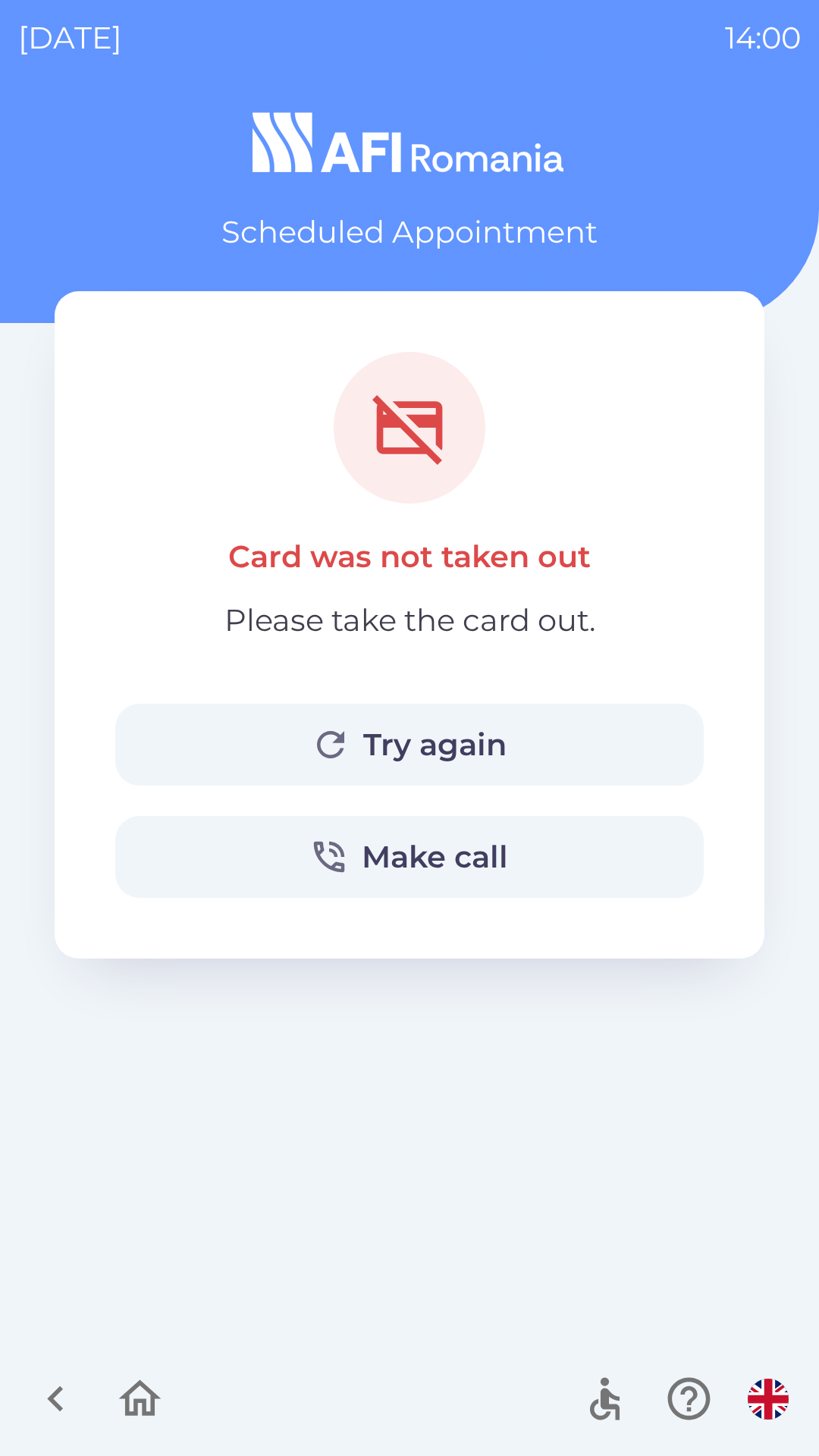
click at [380, 736] on button "Try again" at bounding box center [410, 744] width 589 height 82
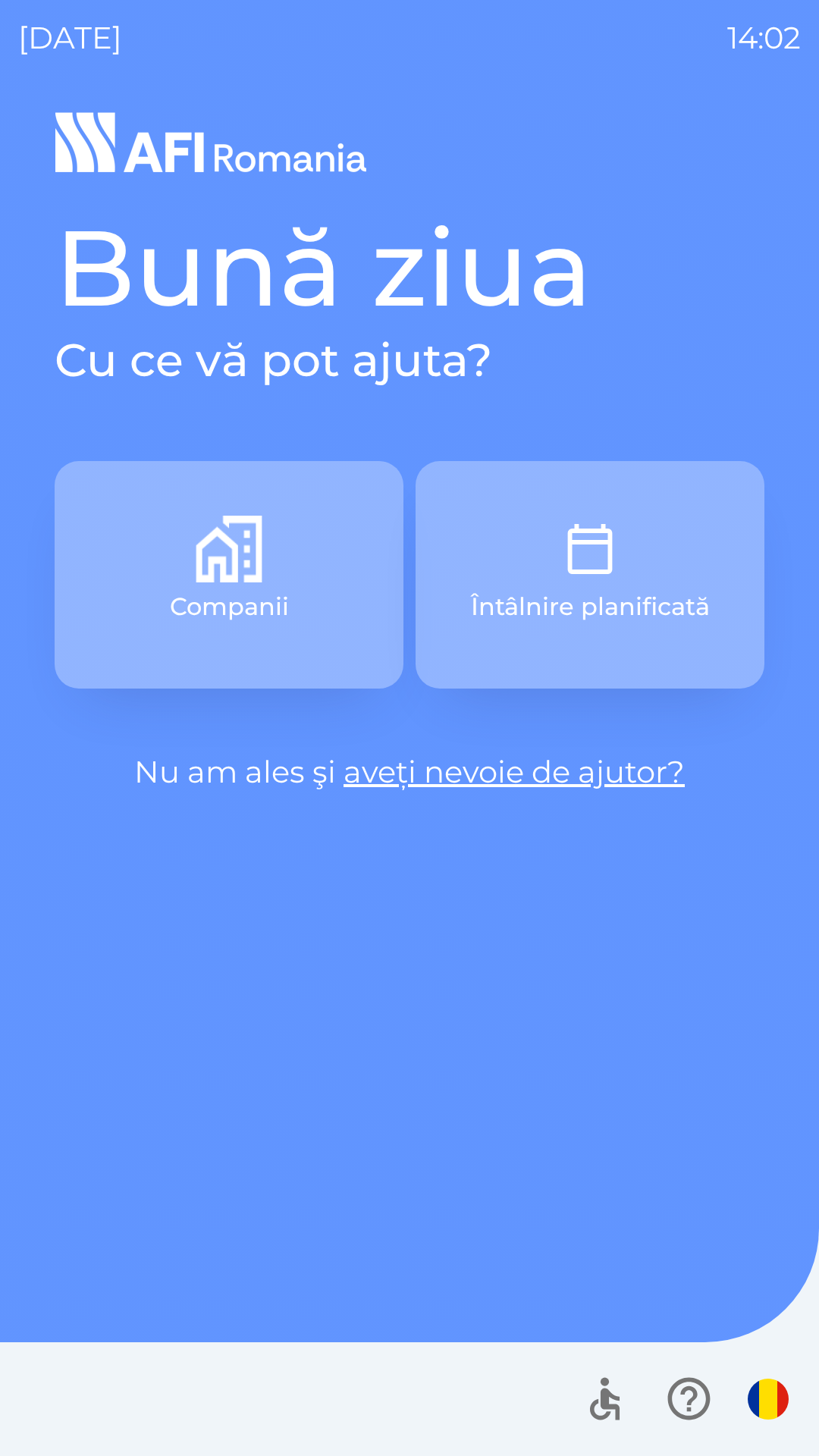
click at [588, 561] on img "button" at bounding box center [590, 549] width 67 height 67
click at [629, 575] on button "Întâlnire planificată" at bounding box center [590, 574] width 349 height 228
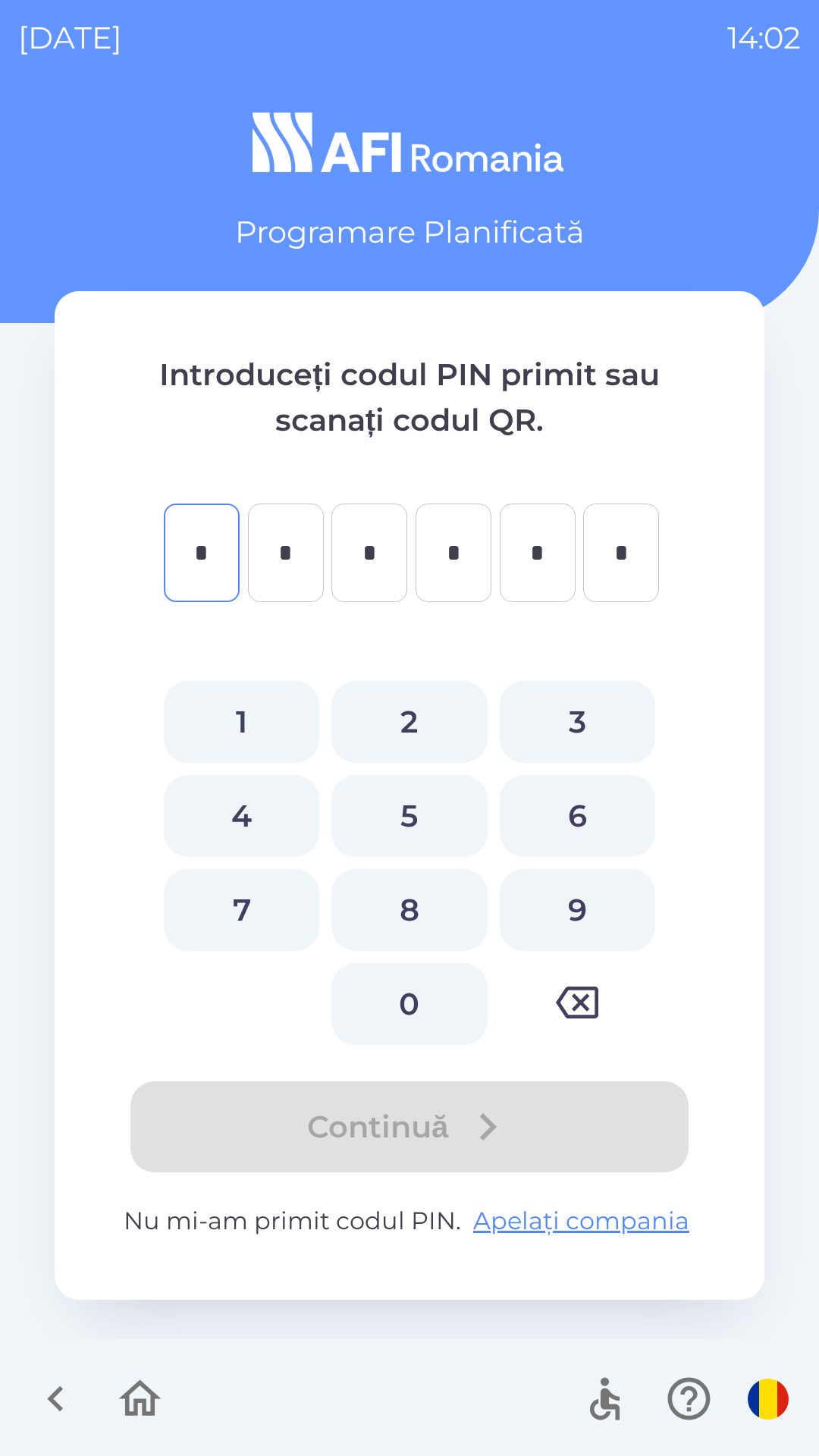
type input "*"
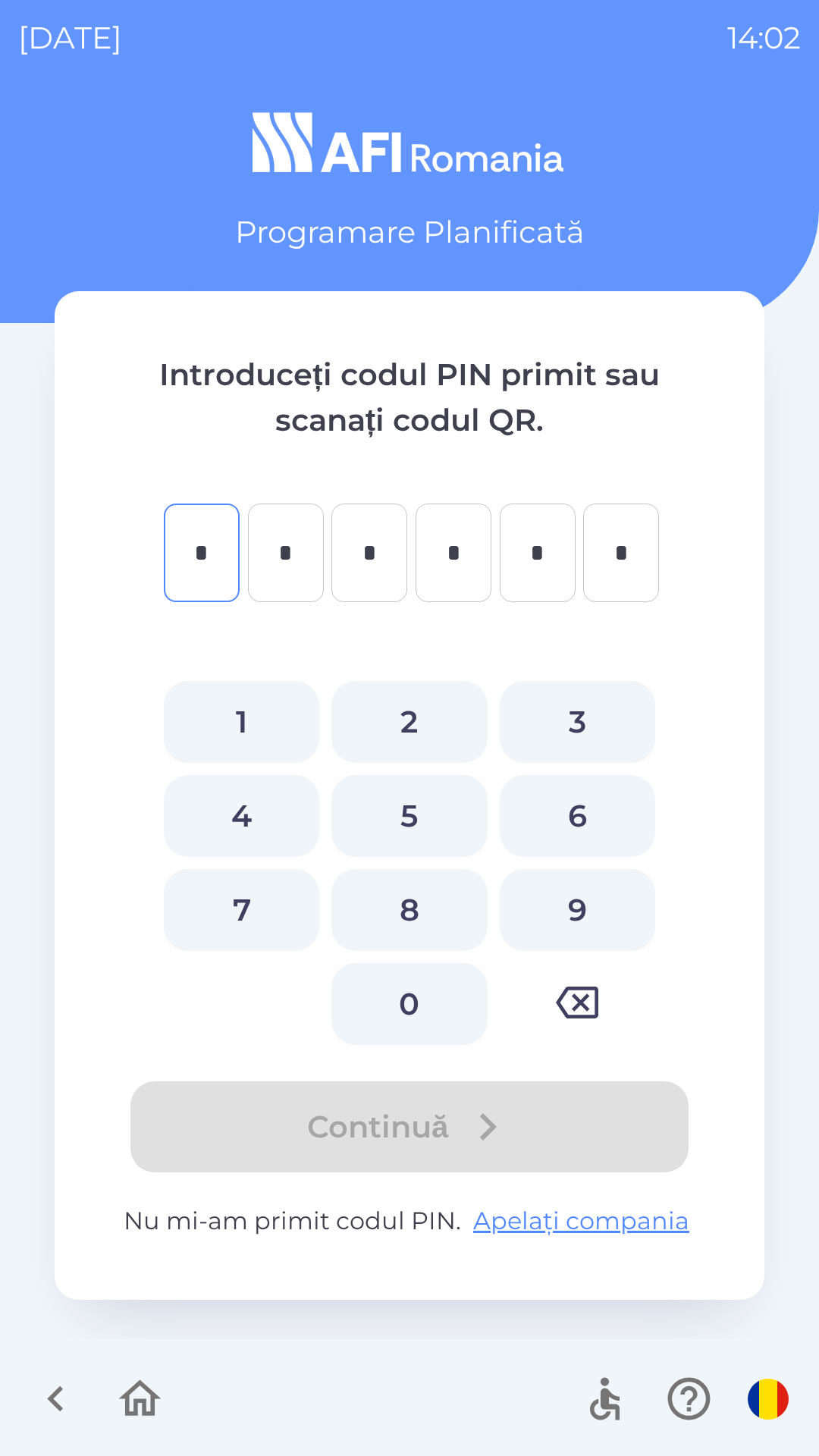
type input "*"
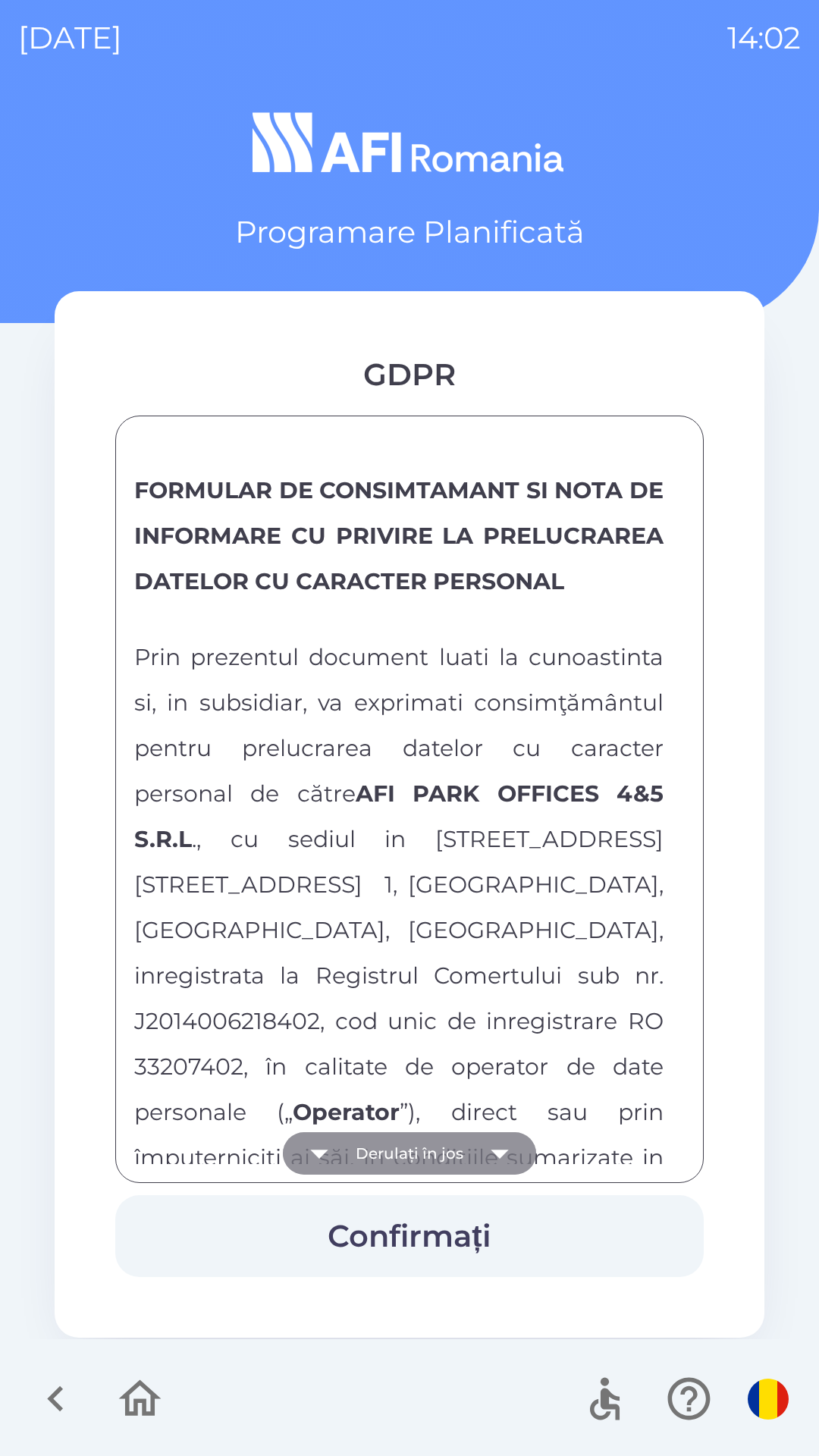
click at [464, 1144] on button "Derulați în jos" at bounding box center [410, 1154] width 253 height 43
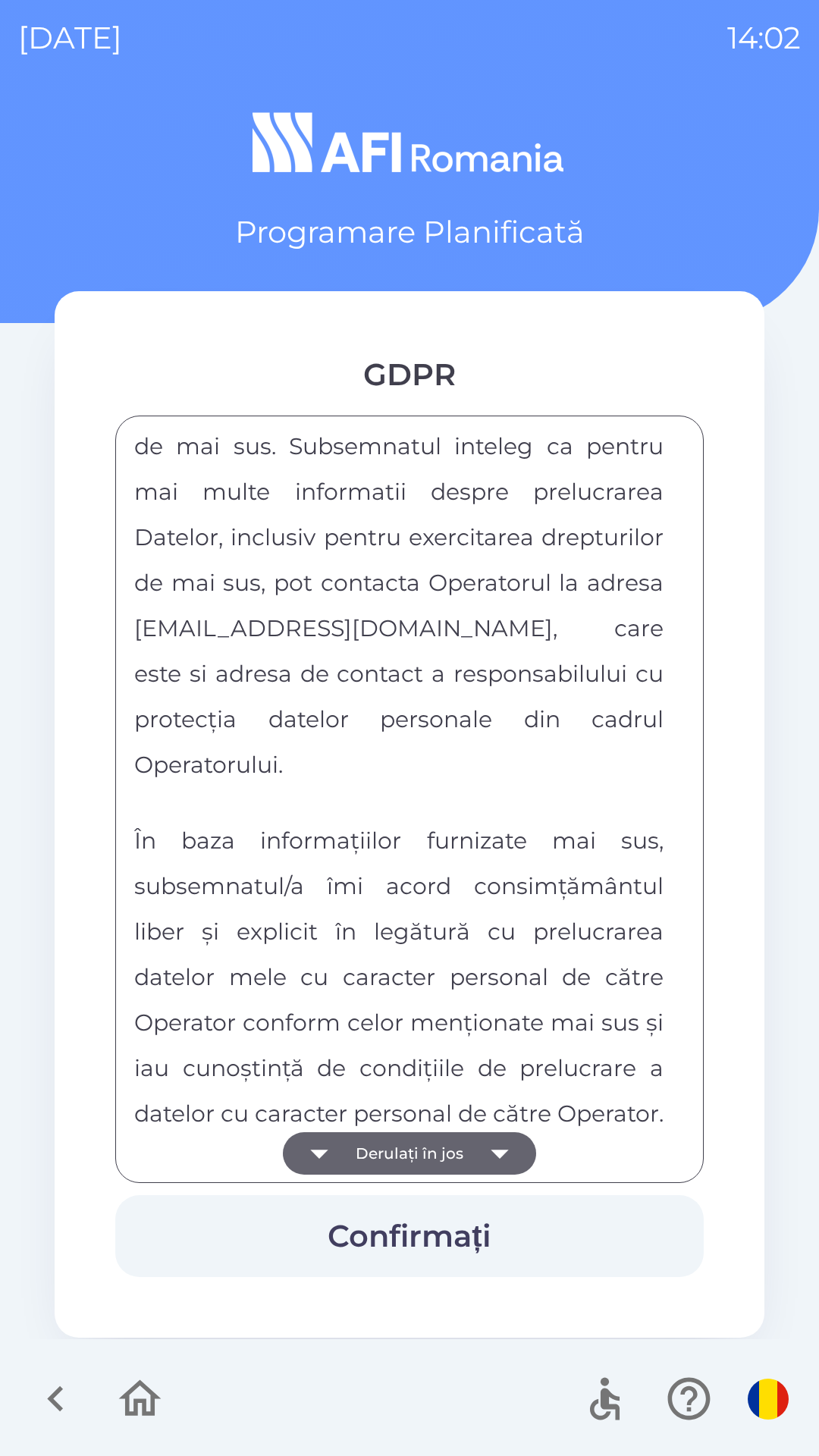
scroll to position [7977, 0]
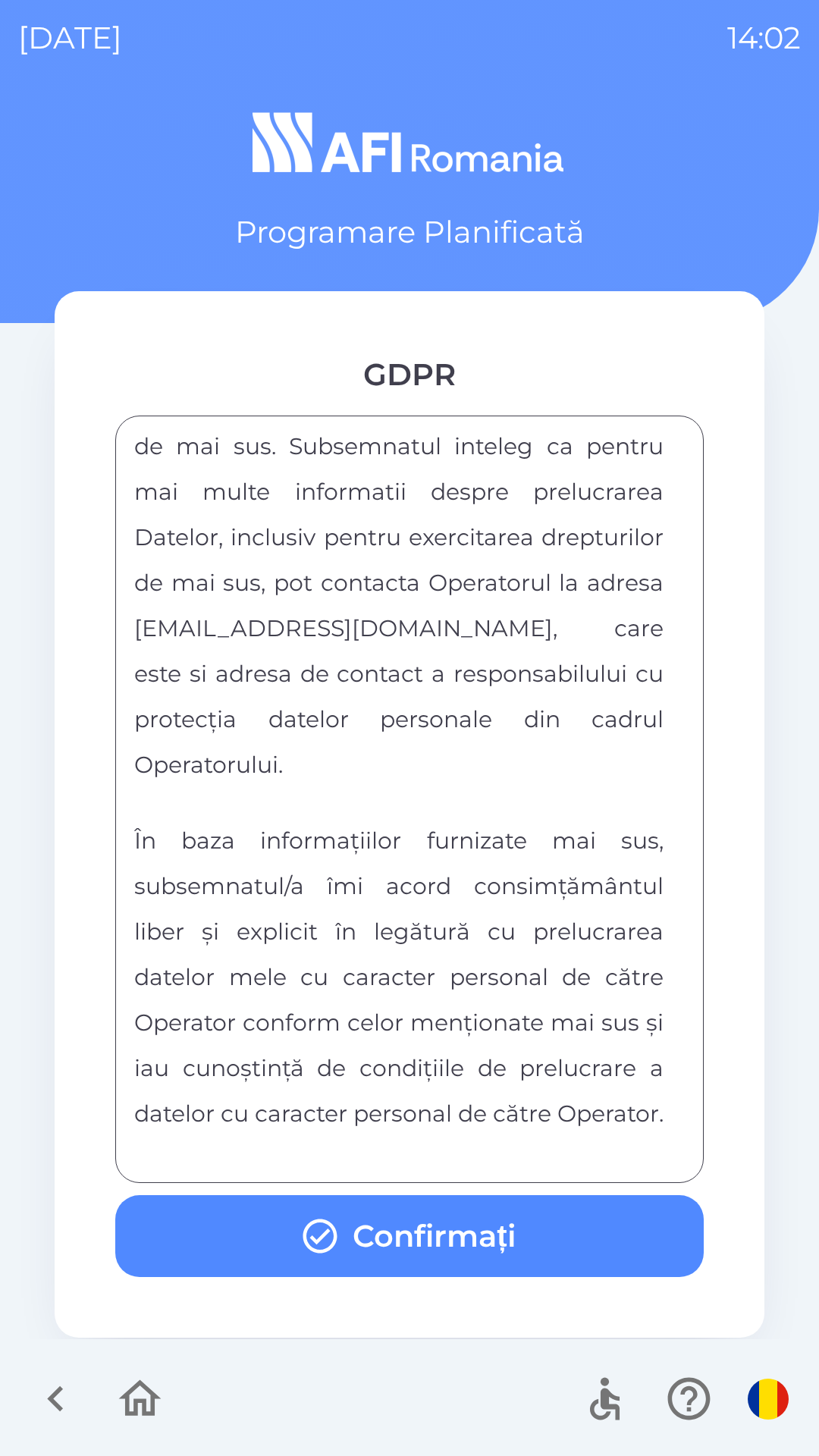
click at [490, 1226] on button "Confirmați" at bounding box center [410, 1235] width 589 height 82
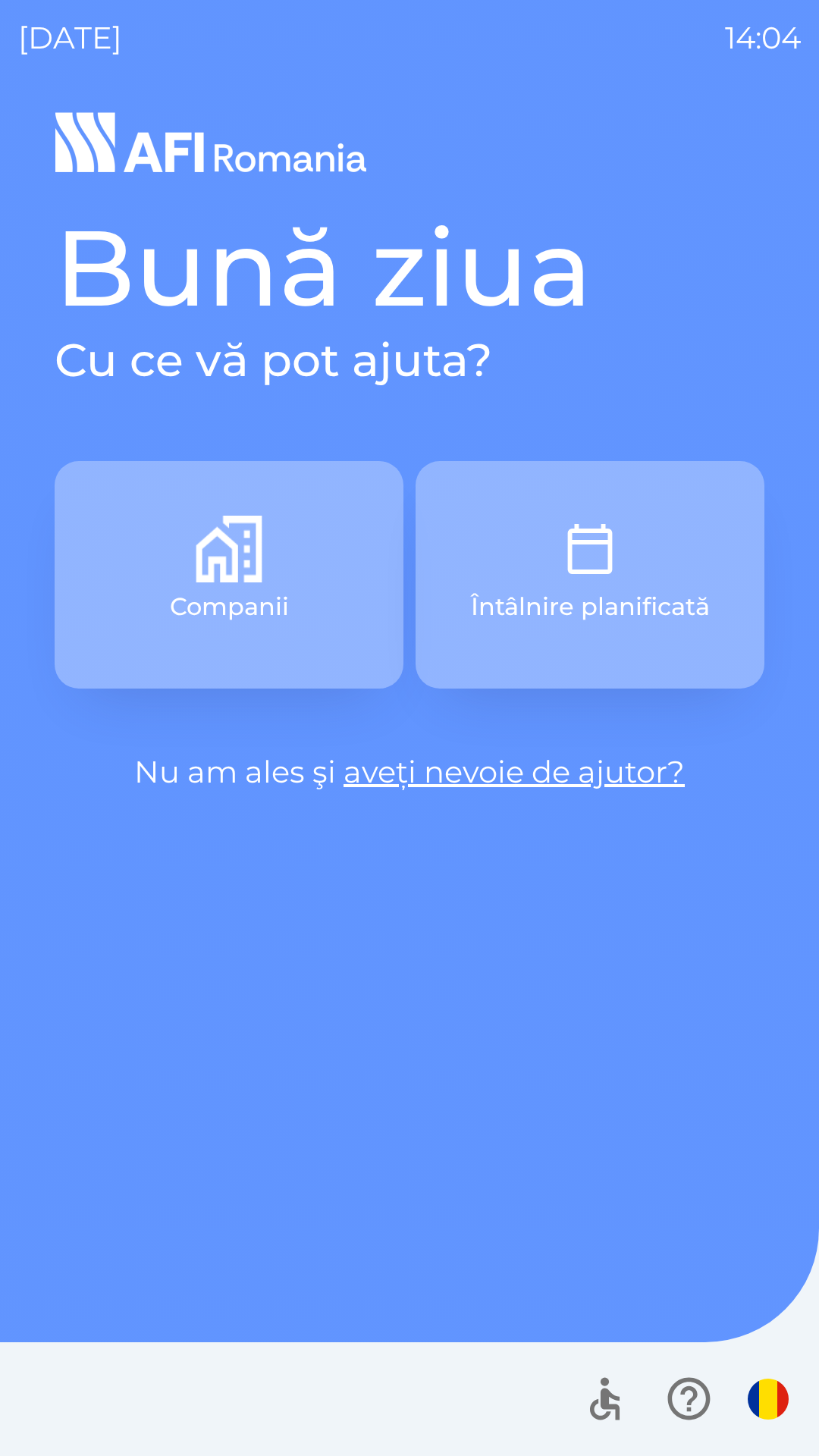
click at [249, 545] on img "button" at bounding box center [229, 549] width 67 height 67
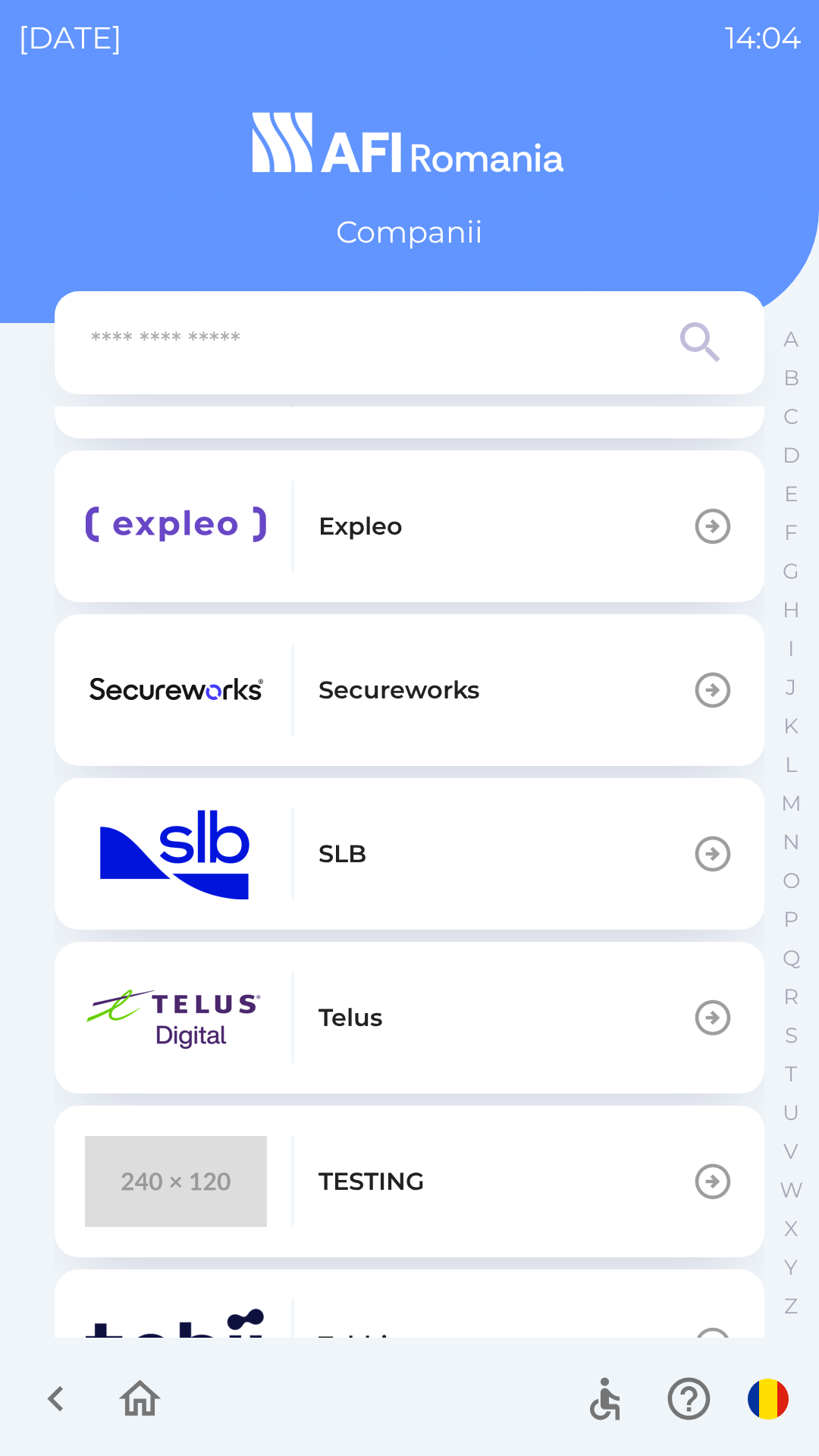
scroll to position [451, 0]
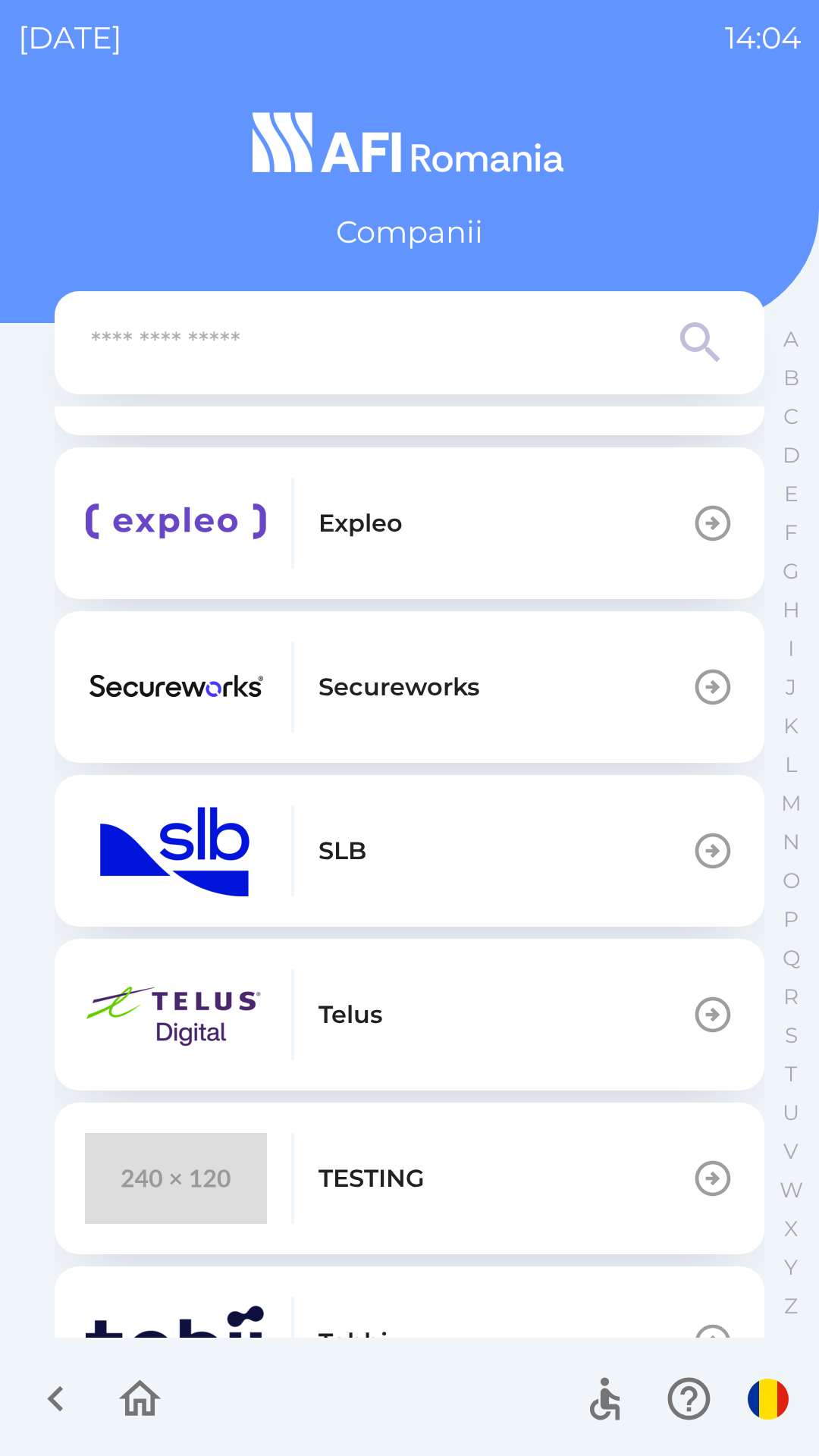
click at [398, 1177] on p "TESTING" at bounding box center [371, 1178] width 106 height 36
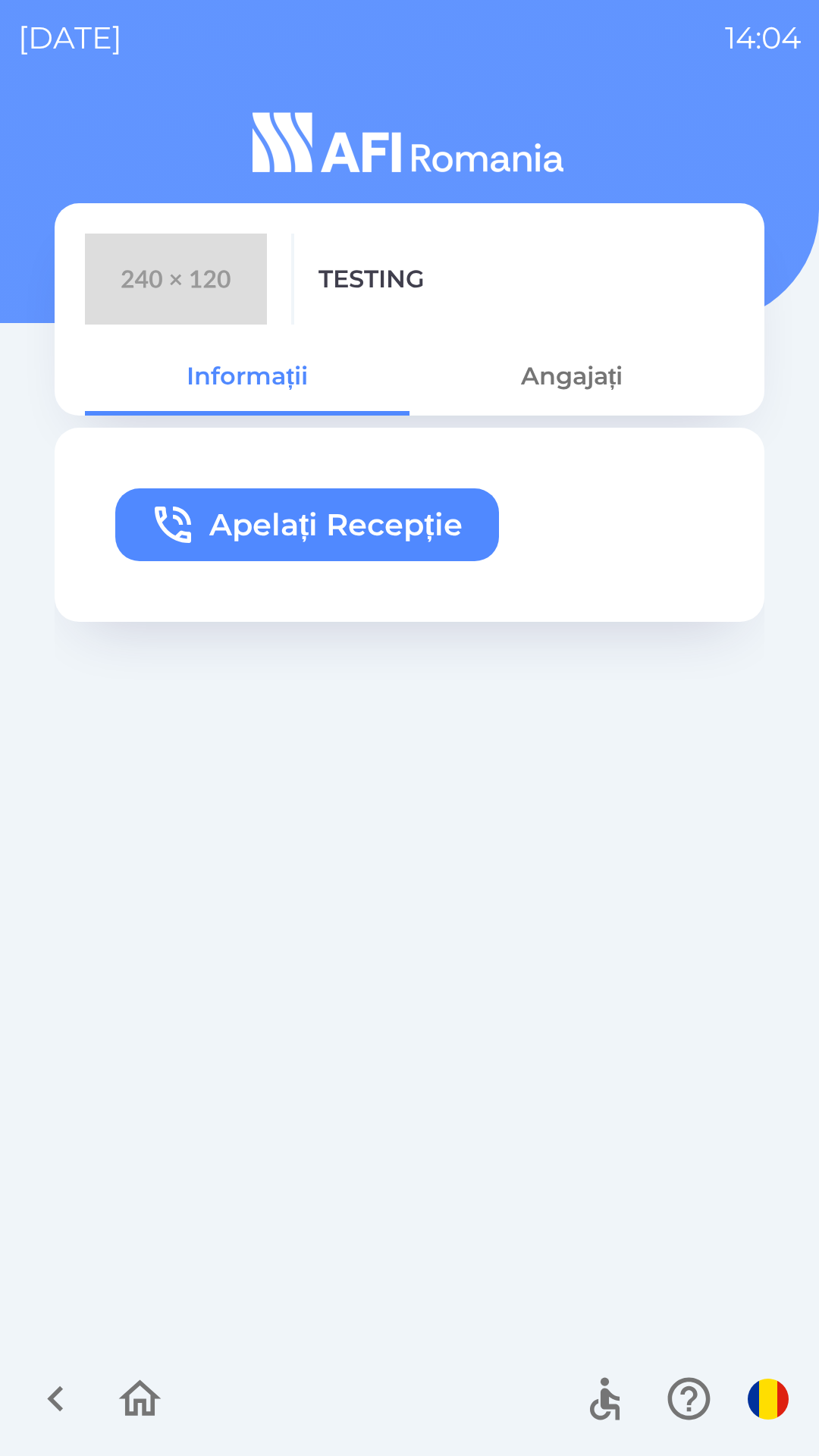
click at [596, 382] on button "Angajați" at bounding box center [571, 376] width 325 height 55
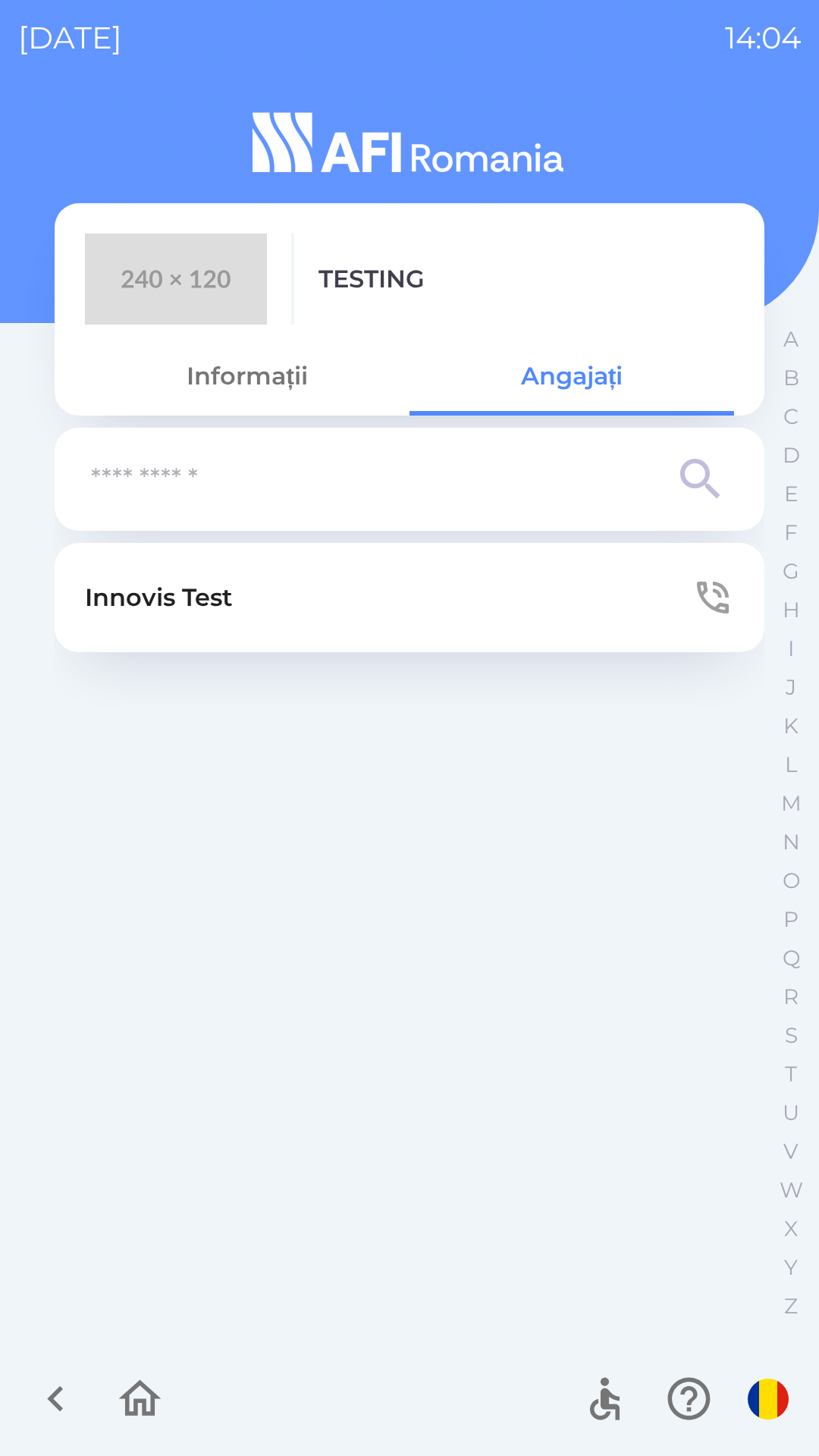
click at [332, 585] on button "Innovis Test" at bounding box center [410, 597] width 710 height 109
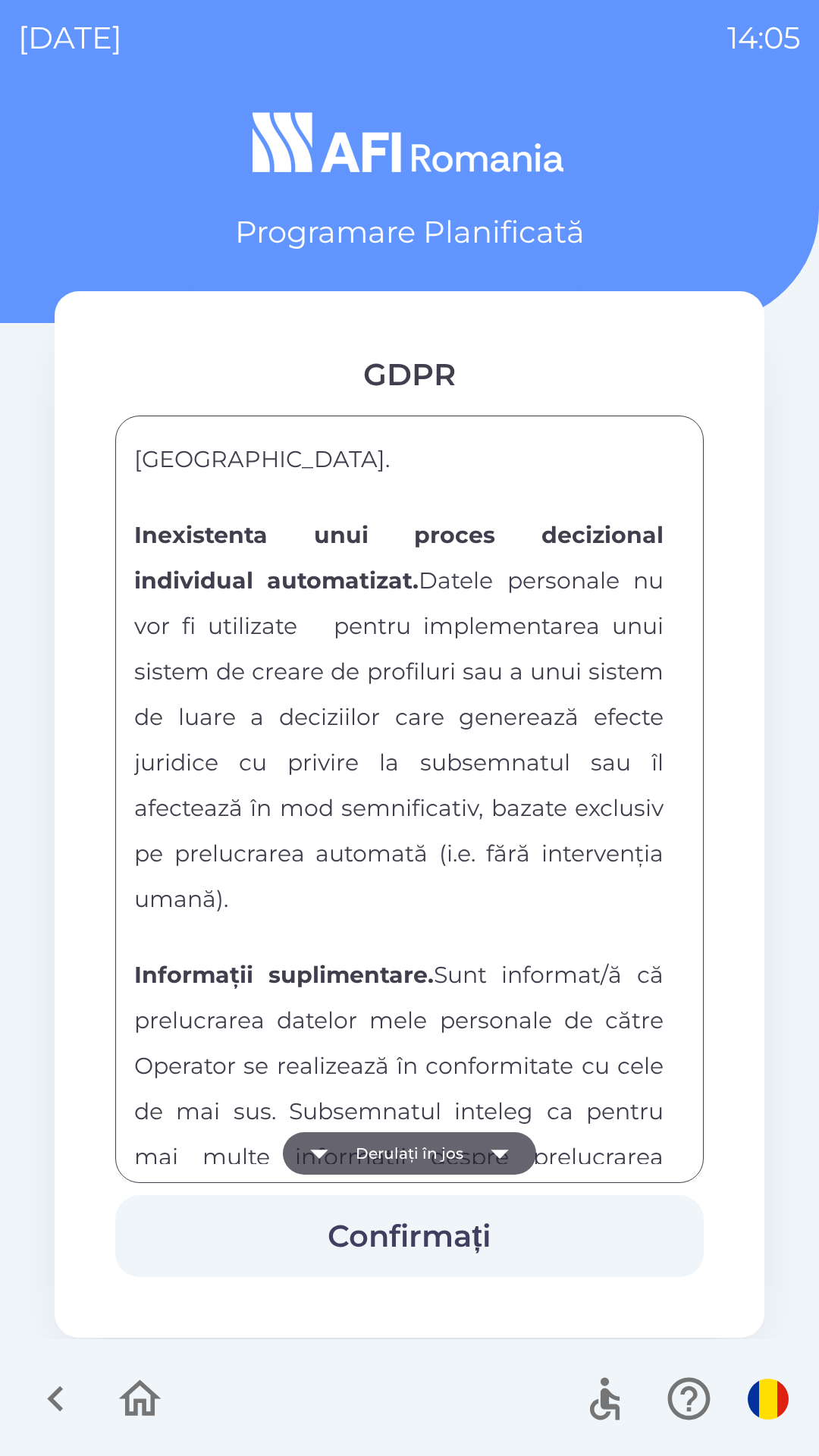
scroll to position [7977, 0]
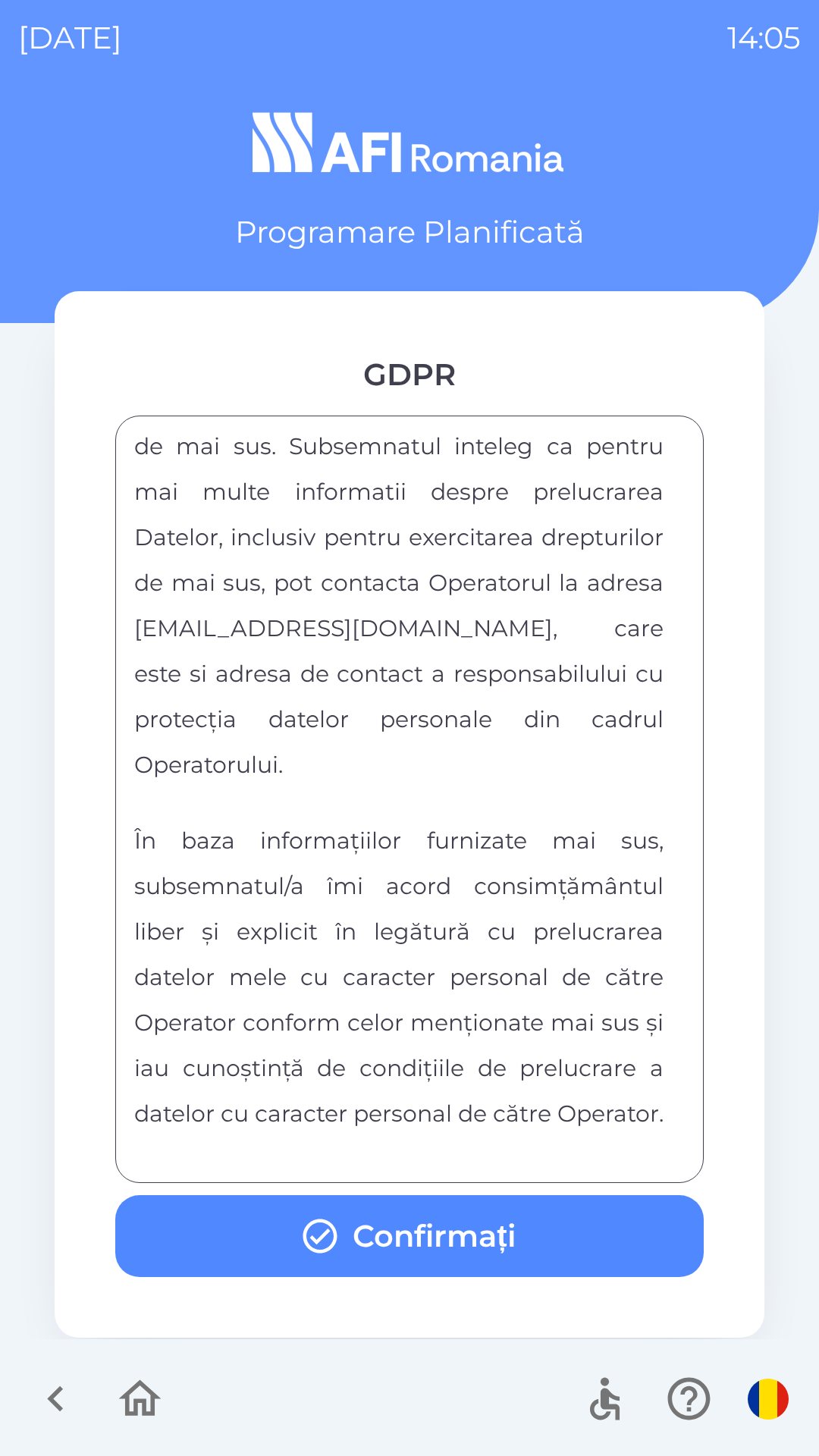
click at [517, 1239] on button "Confirmați" at bounding box center [410, 1235] width 589 height 82
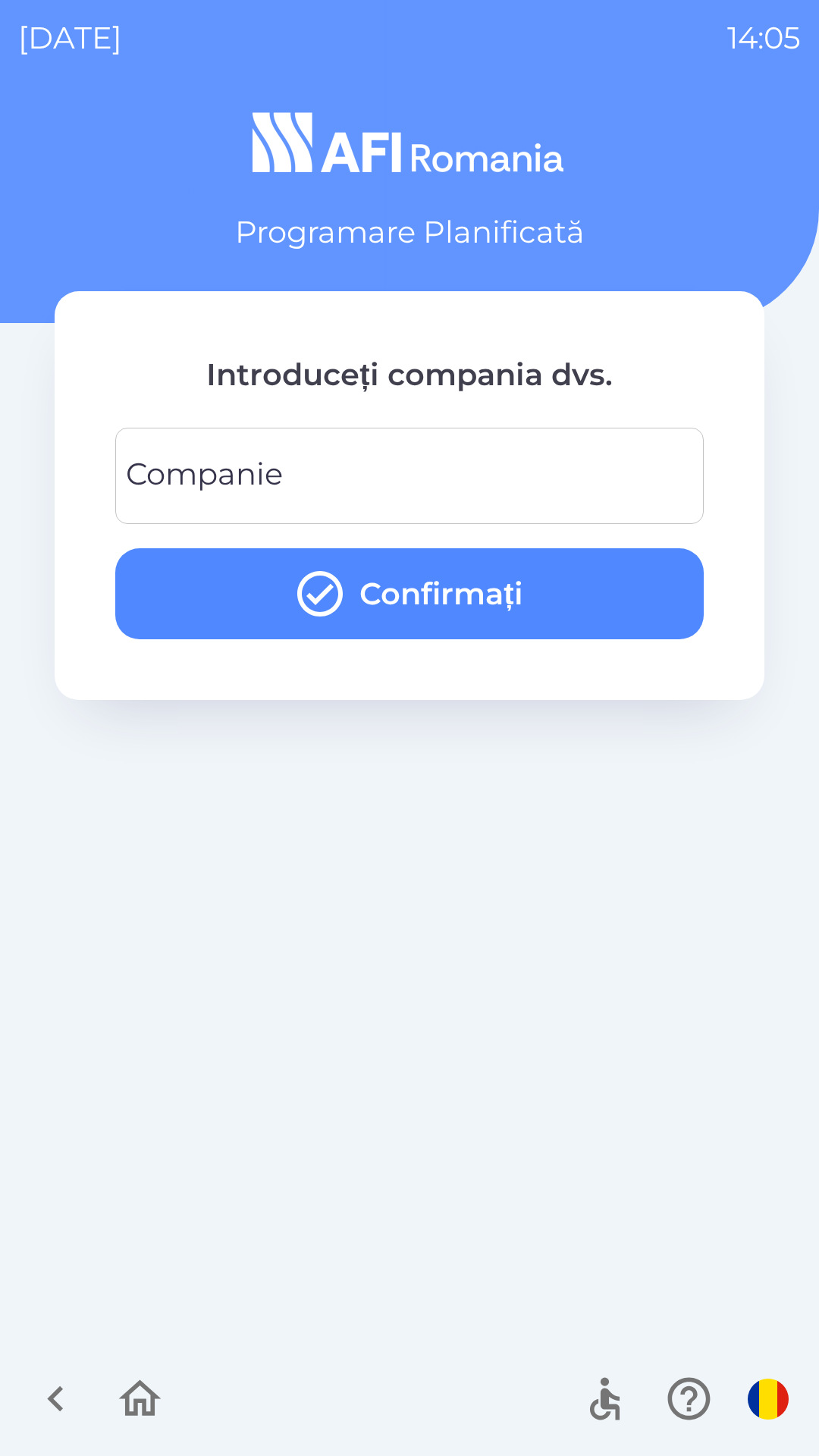
click at [371, 459] on input "Companie" at bounding box center [410, 476] width 552 height 60
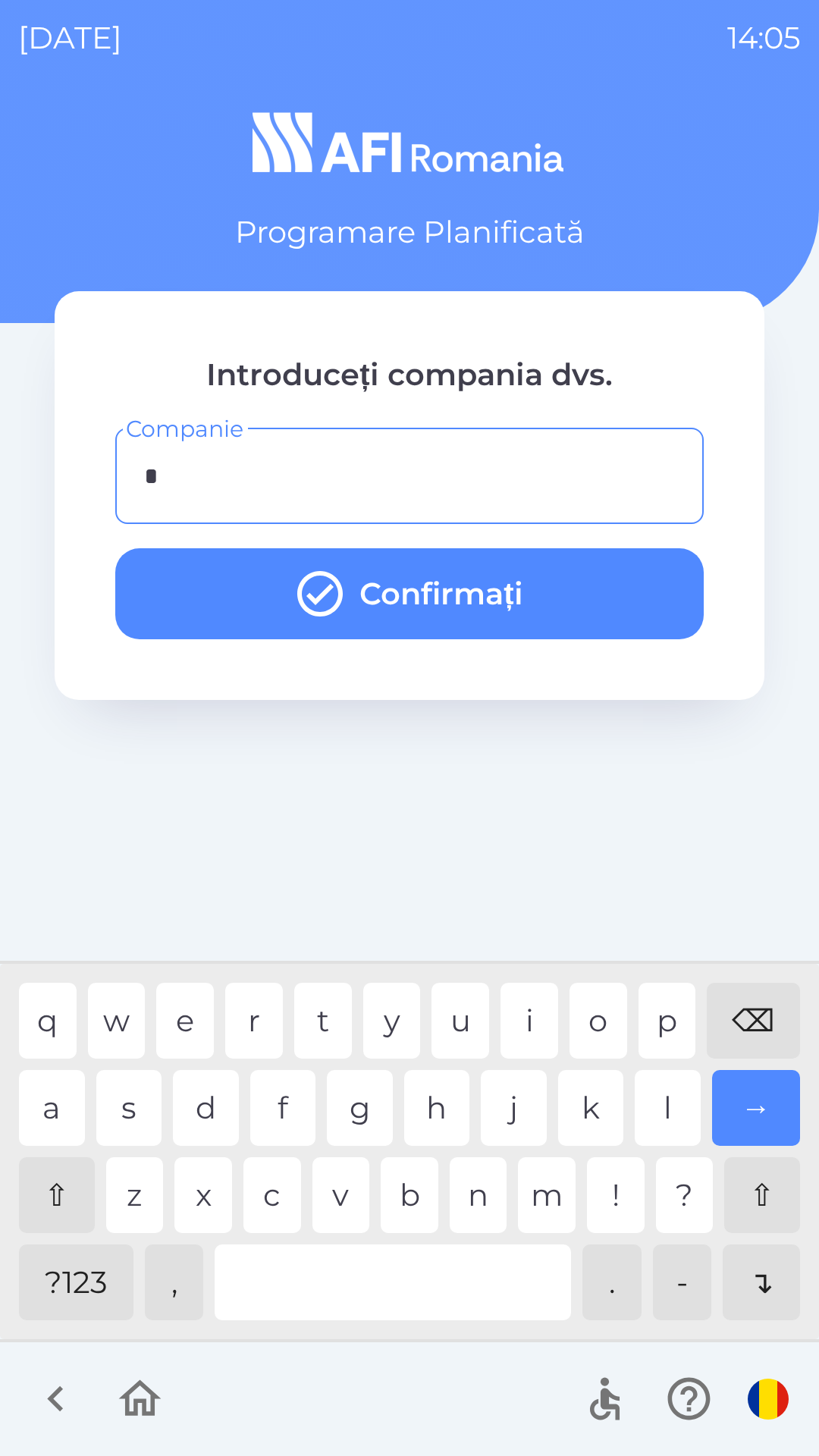
click at [355, 1086] on div "g" at bounding box center [360, 1108] width 66 height 76
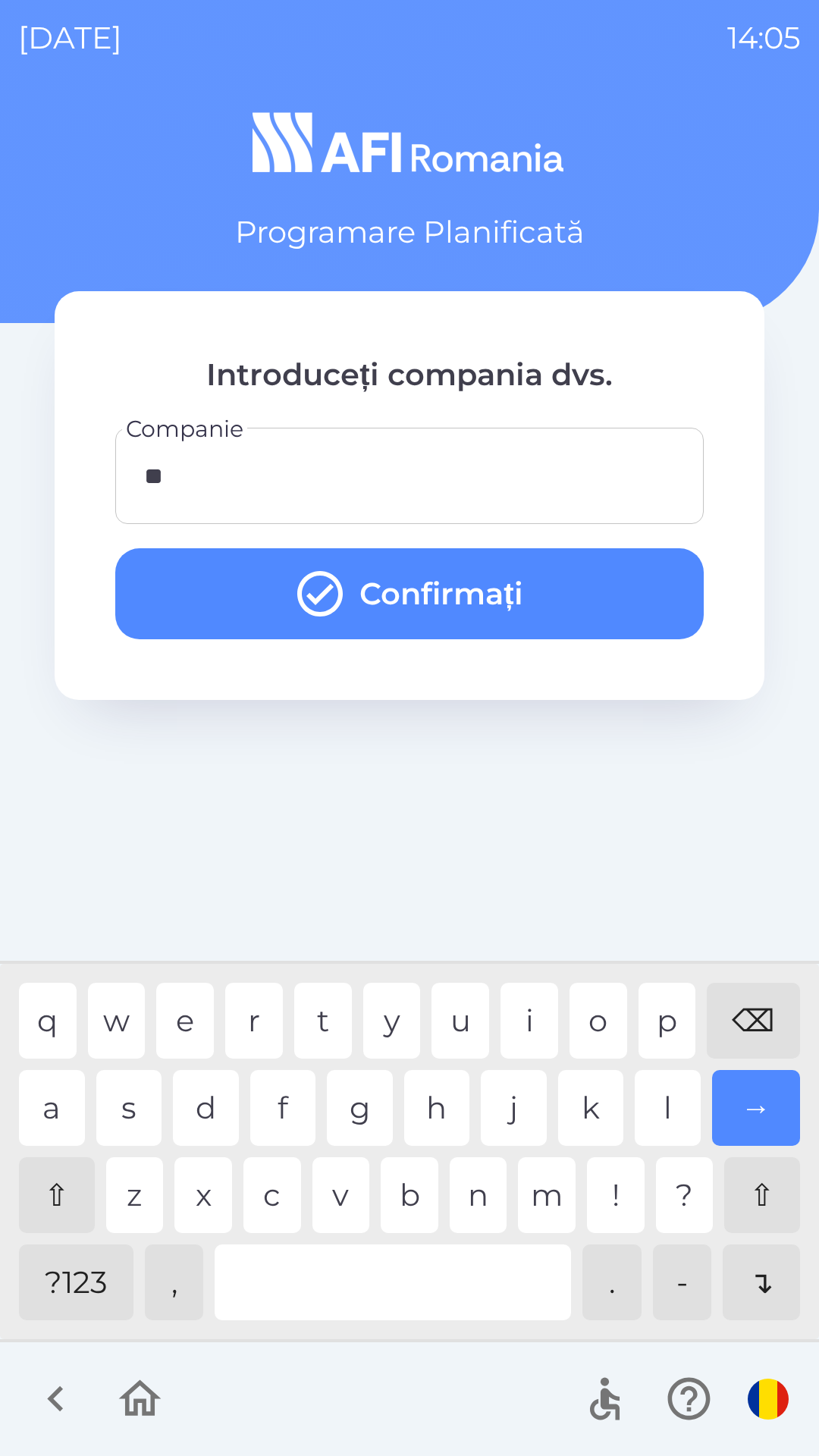
click at [433, 1093] on div "h" at bounding box center [436, 1108] width 66 height 76
type input "***"
click at [540, 592] on button "Confirmați" at bounding box center [410, 594] width 589 height 91
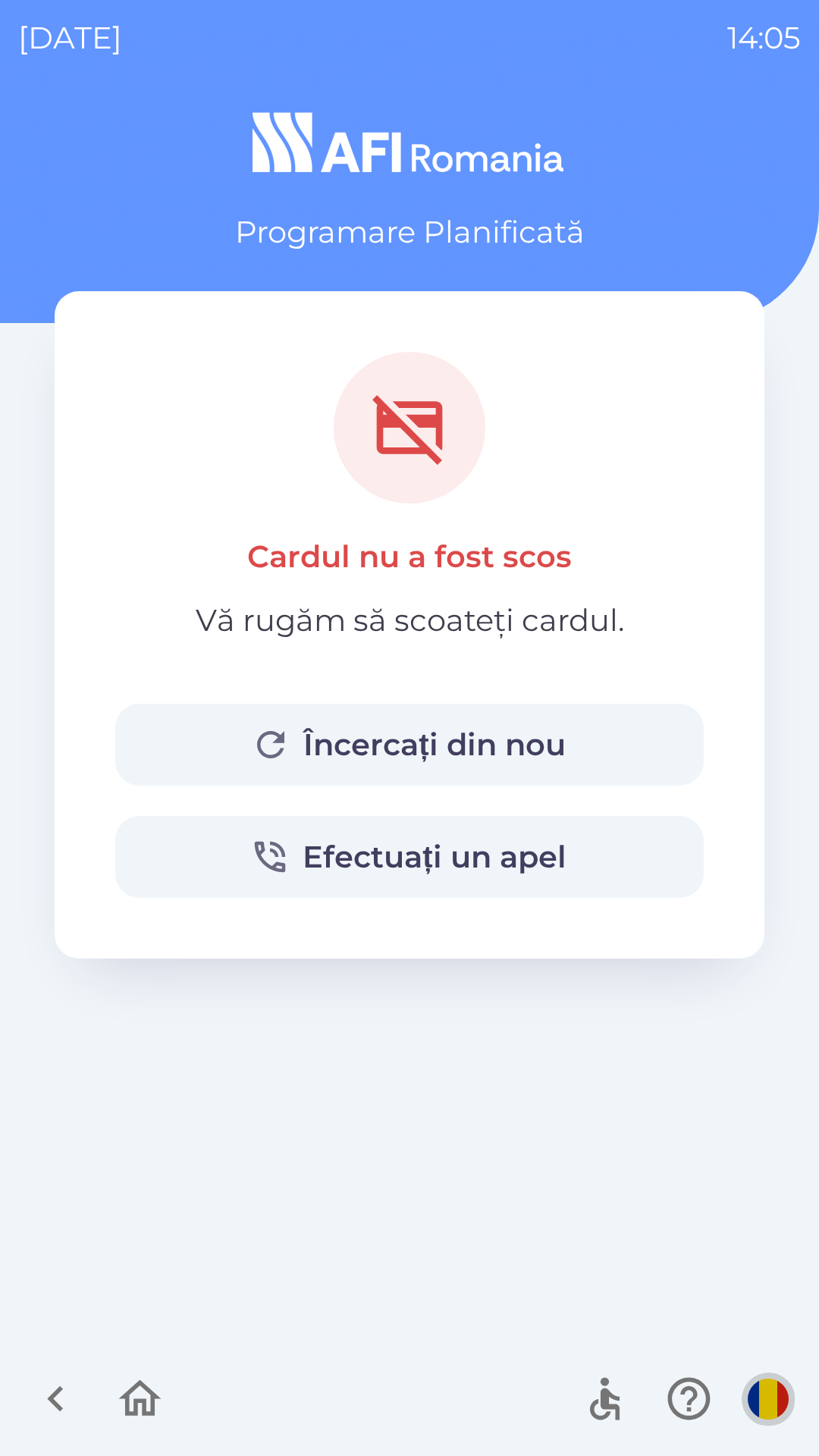
click at [768, 1404] on img "button" at bounding box center [768, 1400] width 41 height 41
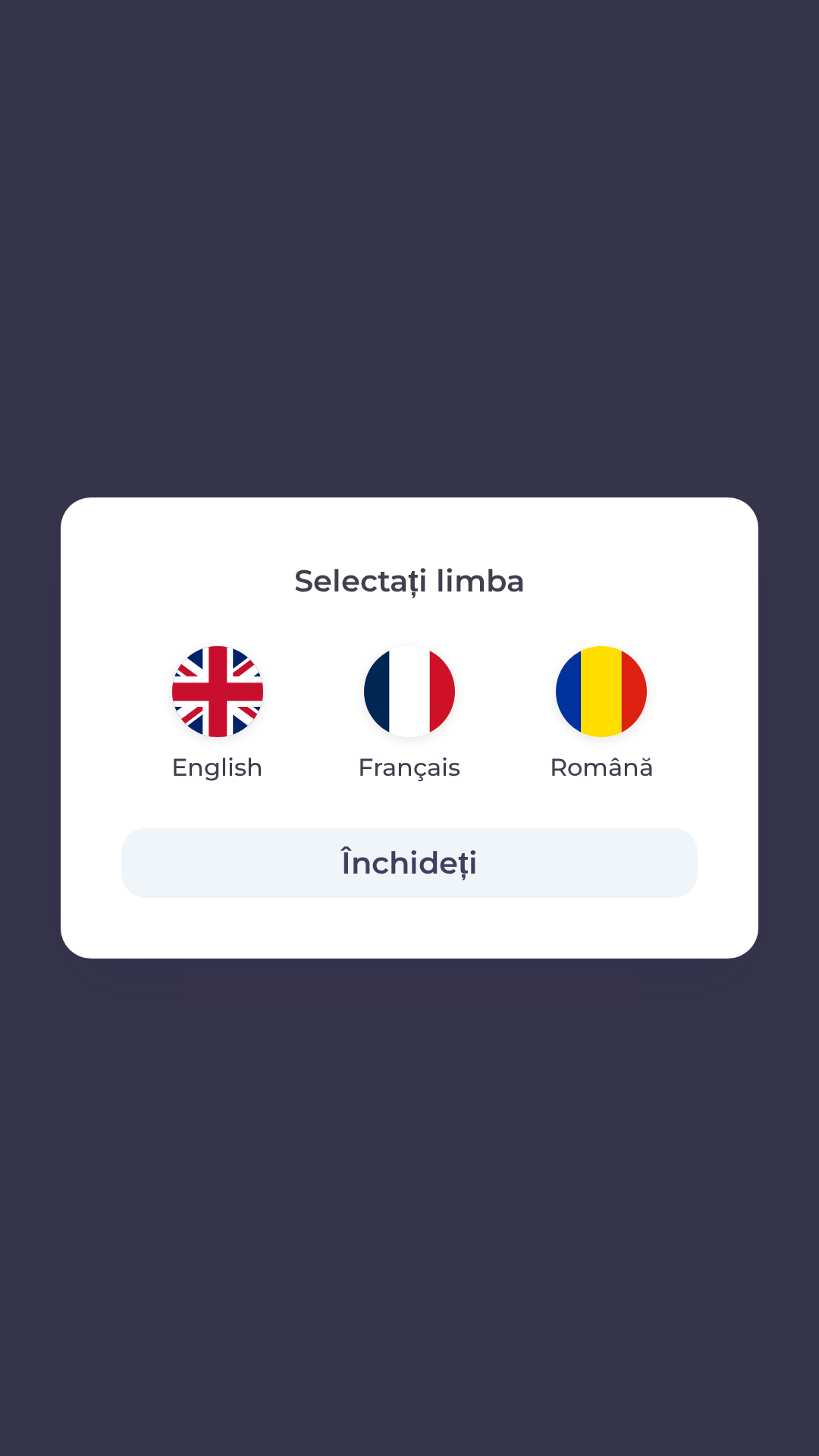
click at [210, 684] on img "button" at bounding box center [217, 691] width 91 height 91
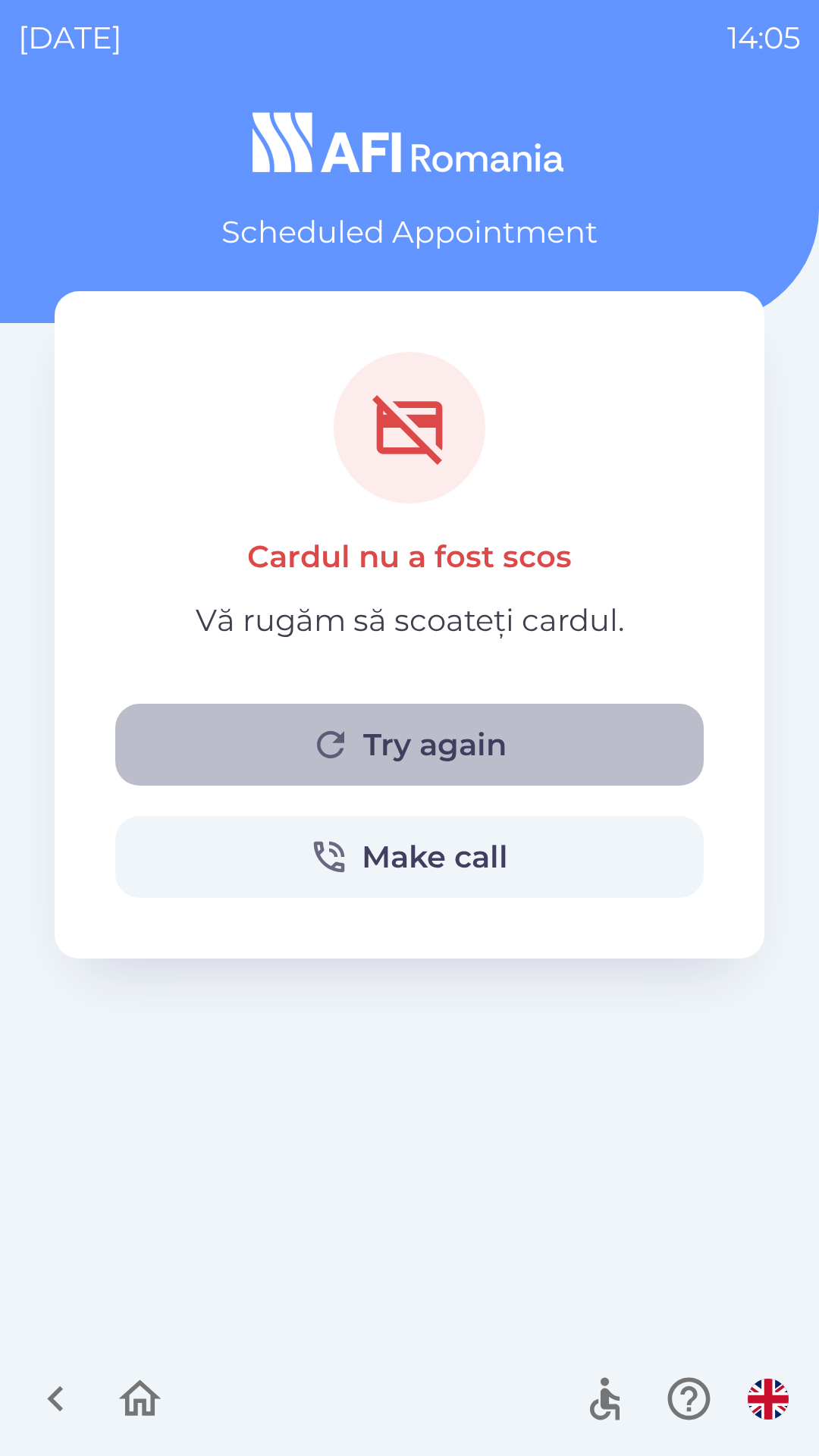
click at [533, 741] on button "Try again" at bounding box center [410, 744] width 589 height 82
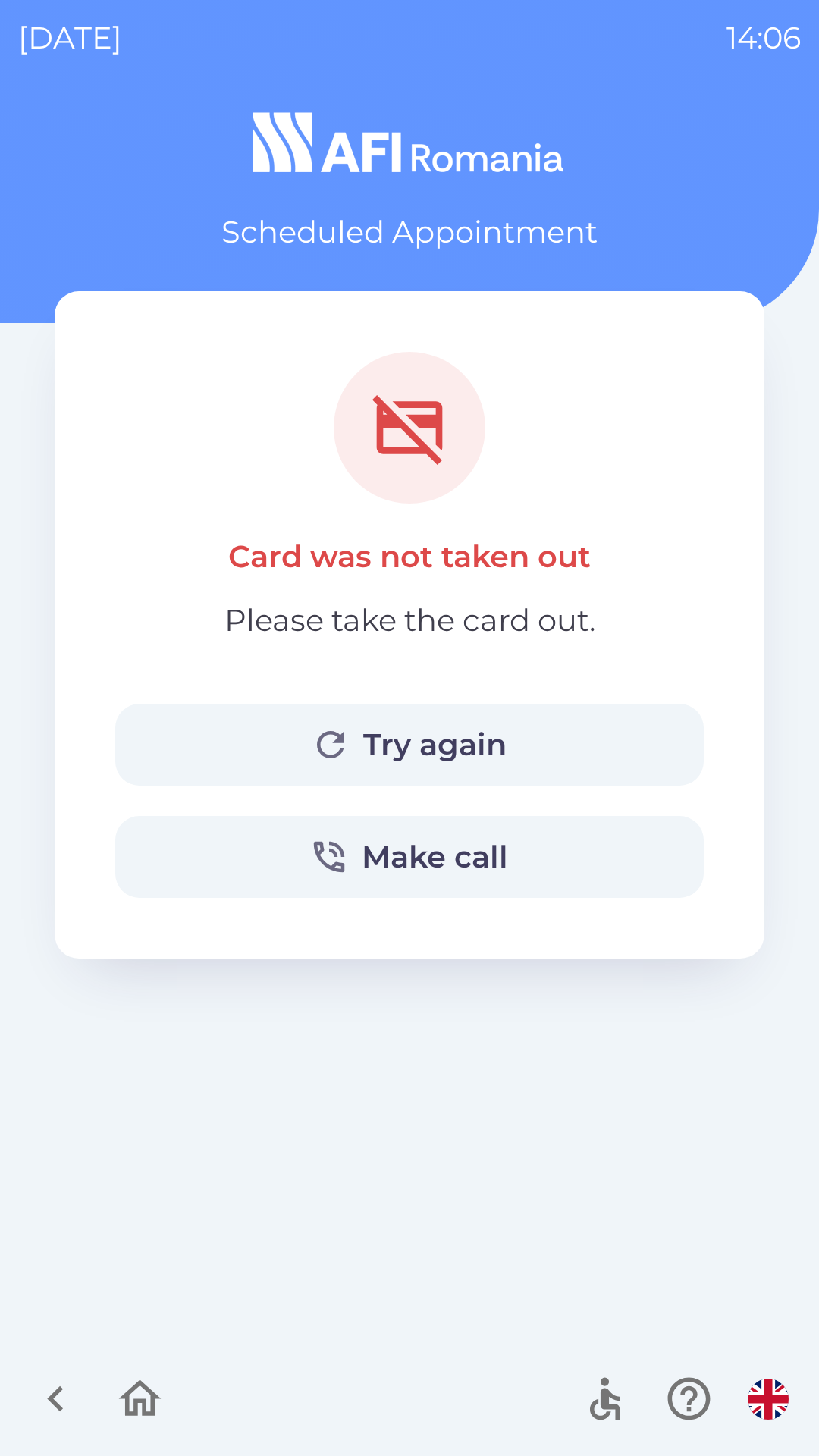
click at [473, 736] on button "Try again" at bounding box center [410, 744] width 589 height 82
click at [140, 1396] on icon "button" at bounding box center [140, 1399] width 51 height 51
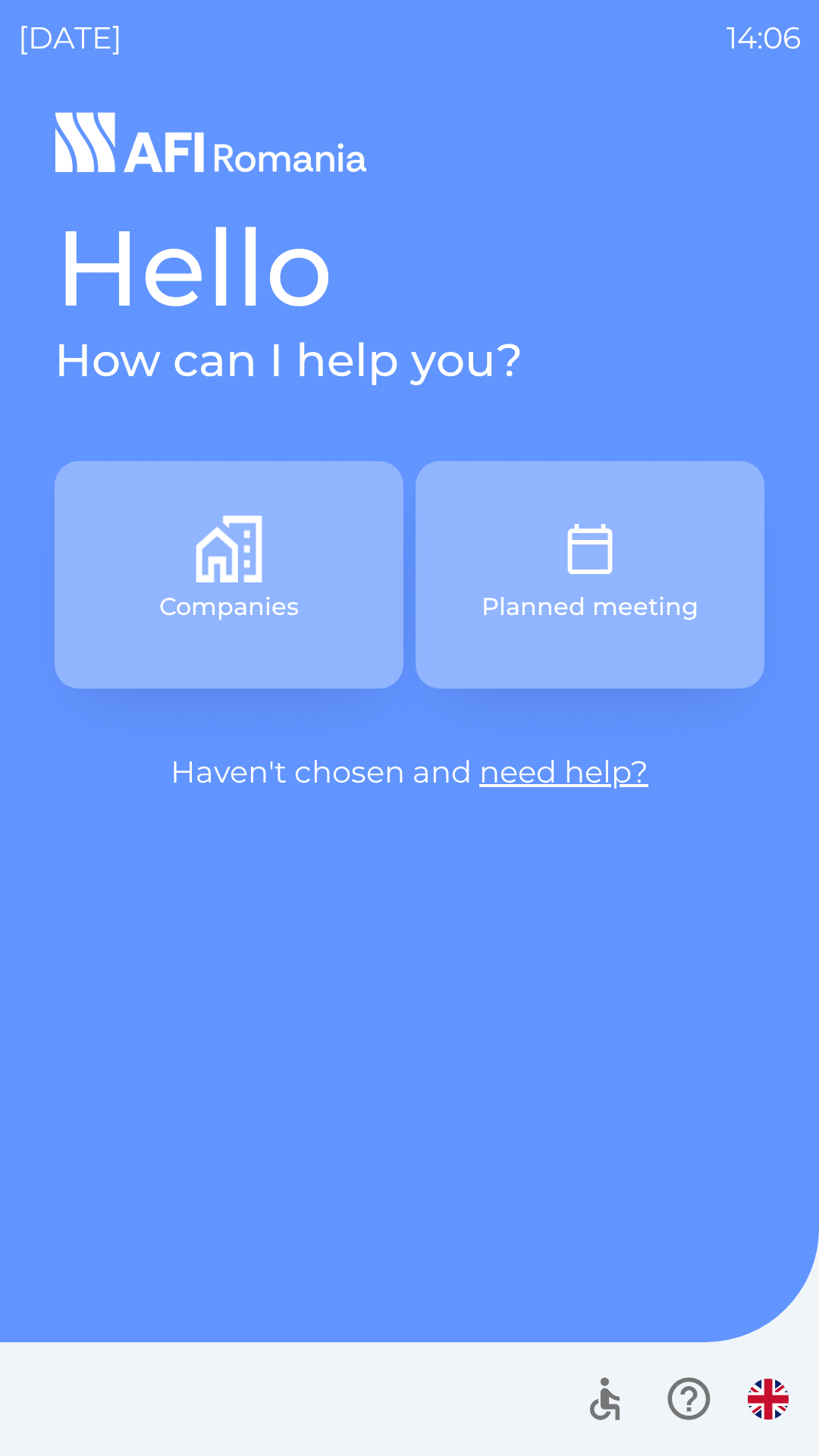
click at [644, 582] on button "Planned meeting" at bounding box center [590, 574] width 349 height 228
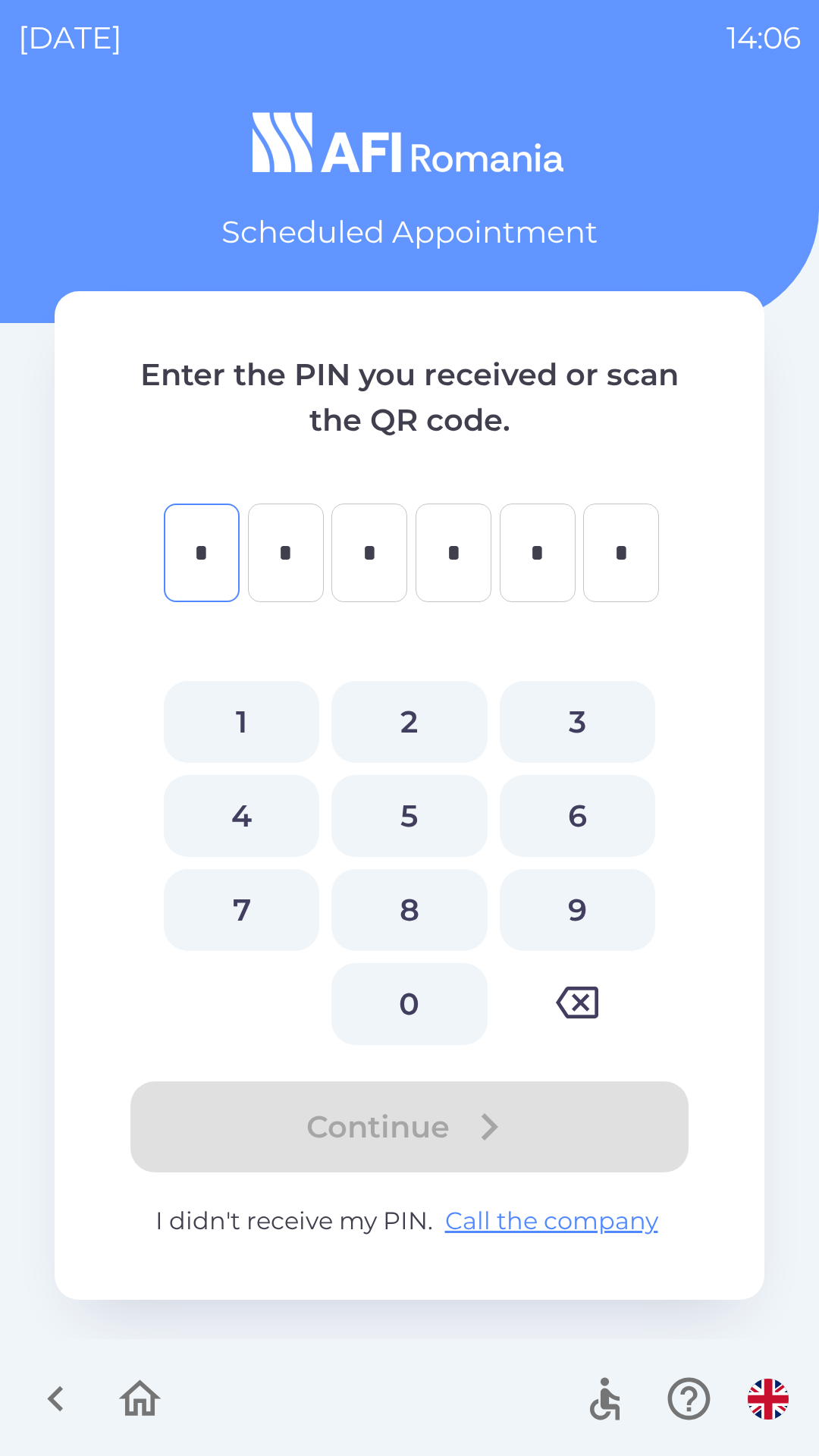
type input "*"
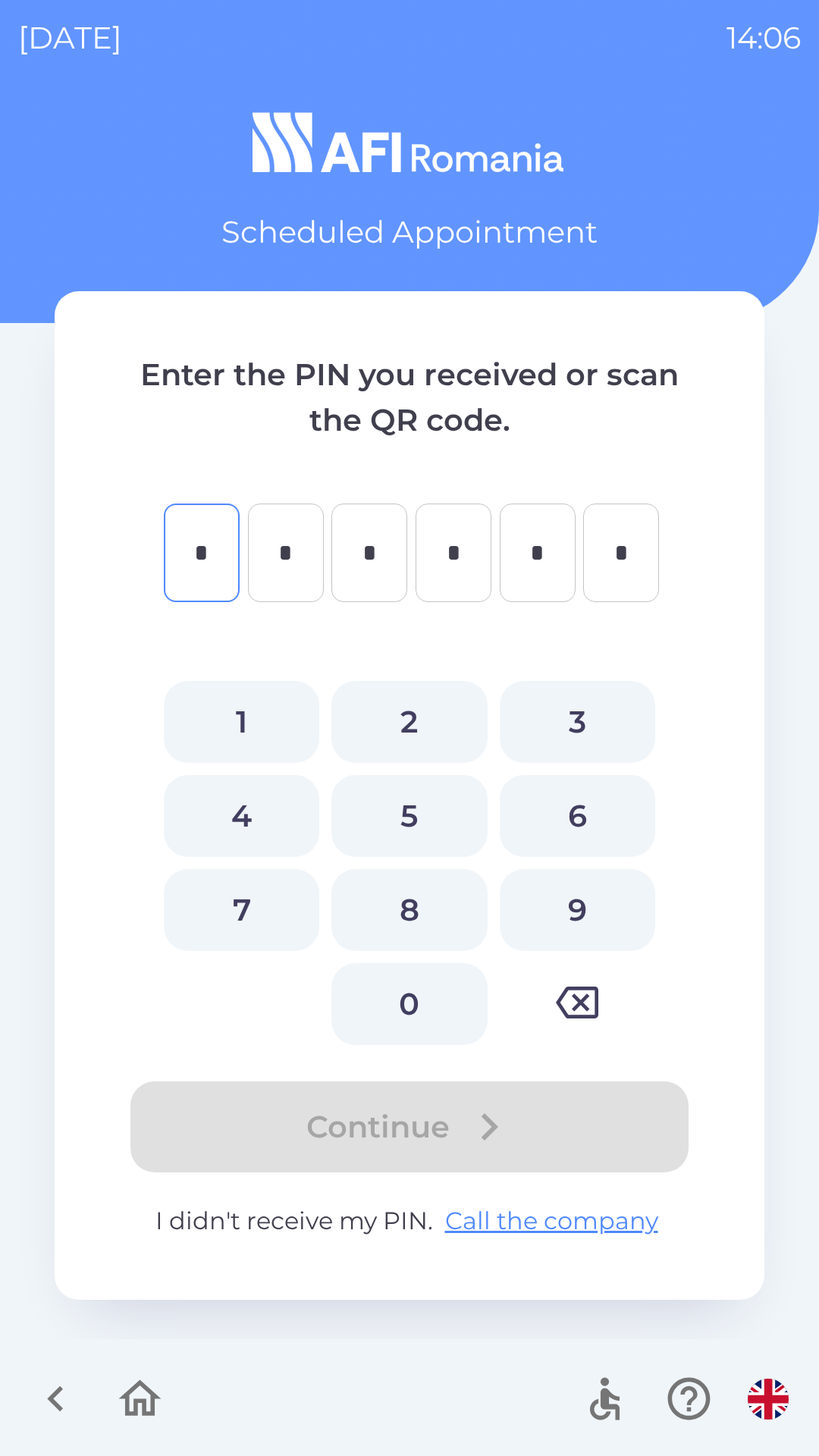
type input "*"
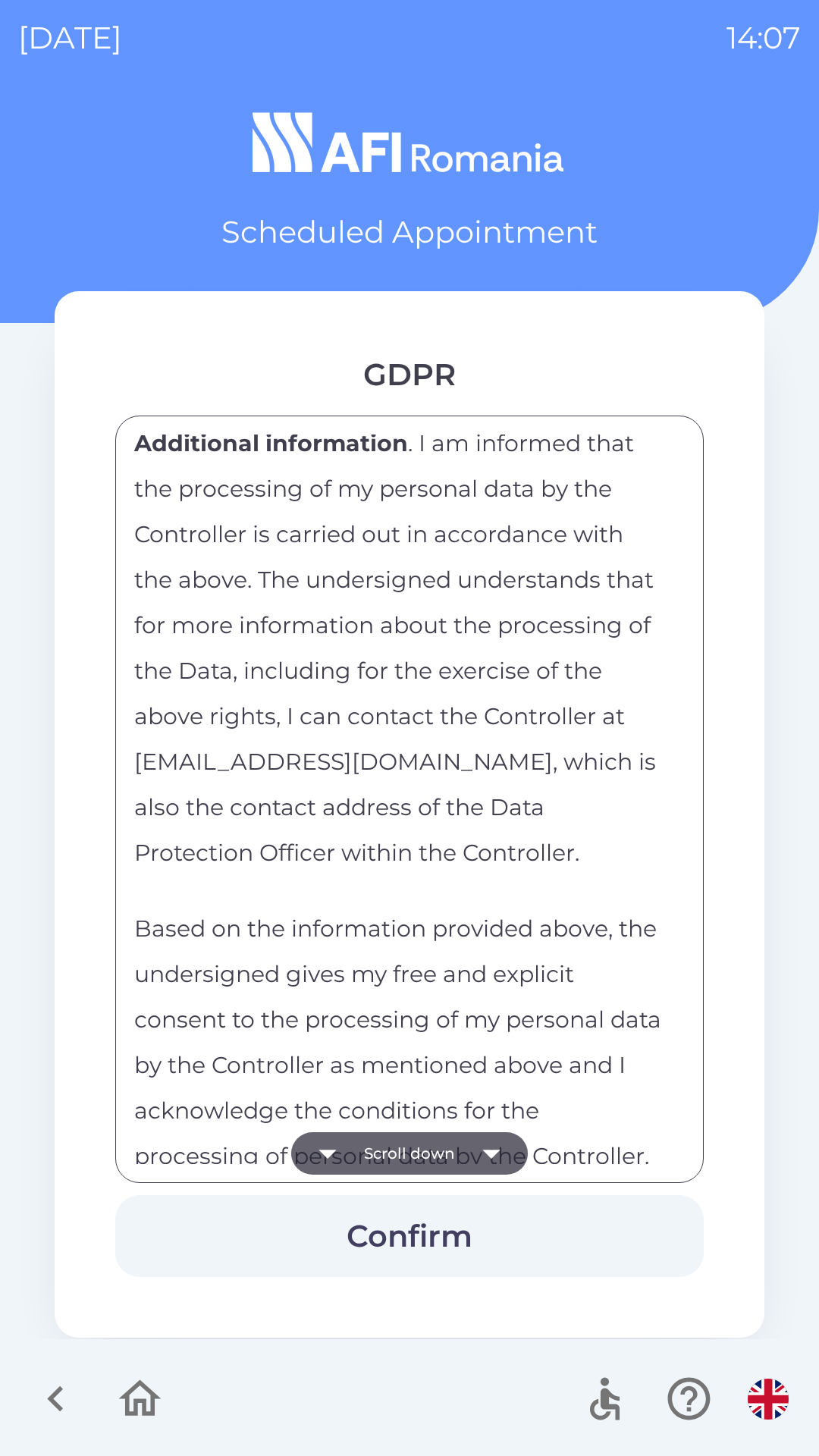
scroll to position [7386, 0]
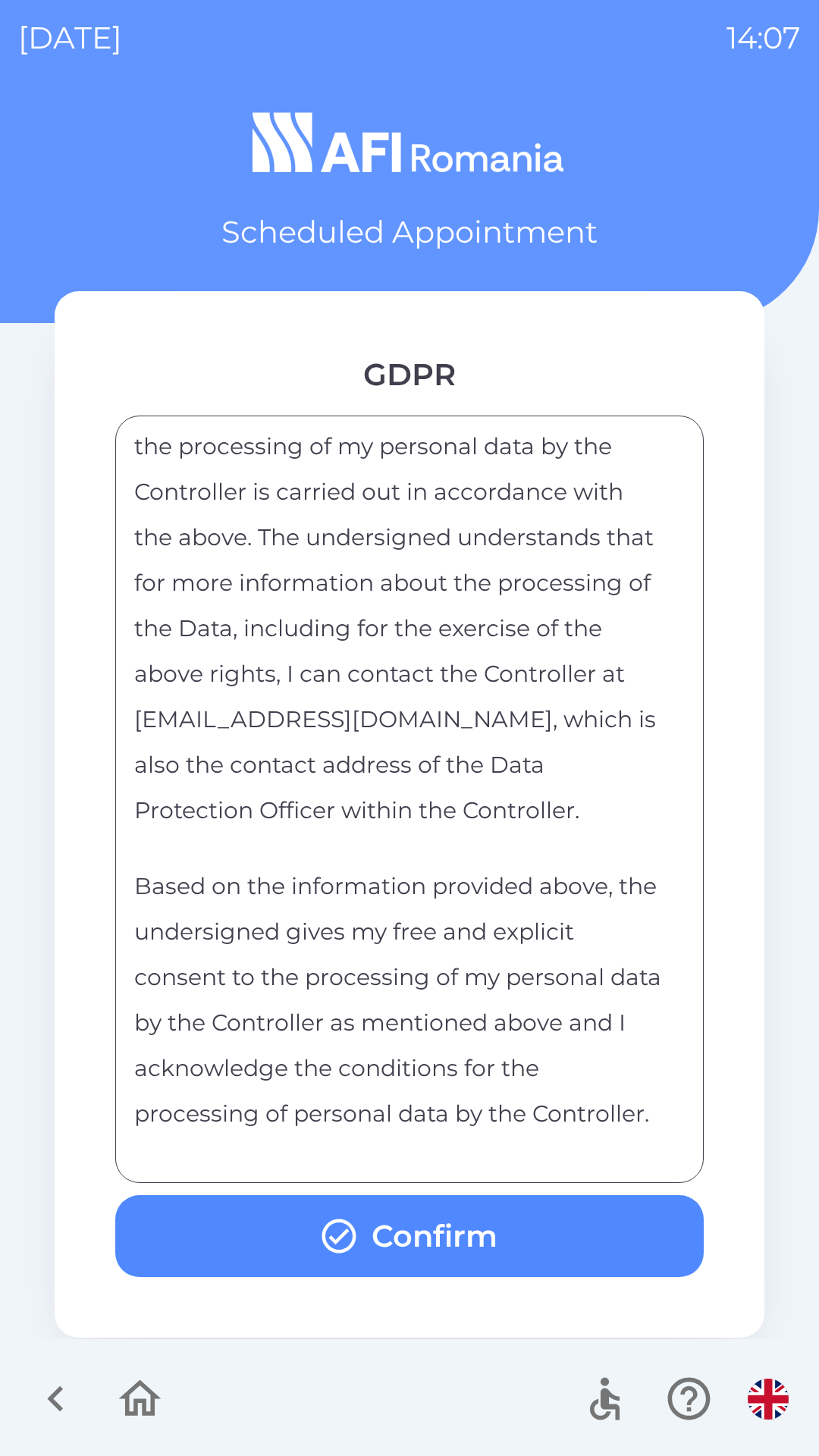
click at [447, 1233] on button "Confirm" at bounding box center [410, 1235] width 589 height 82
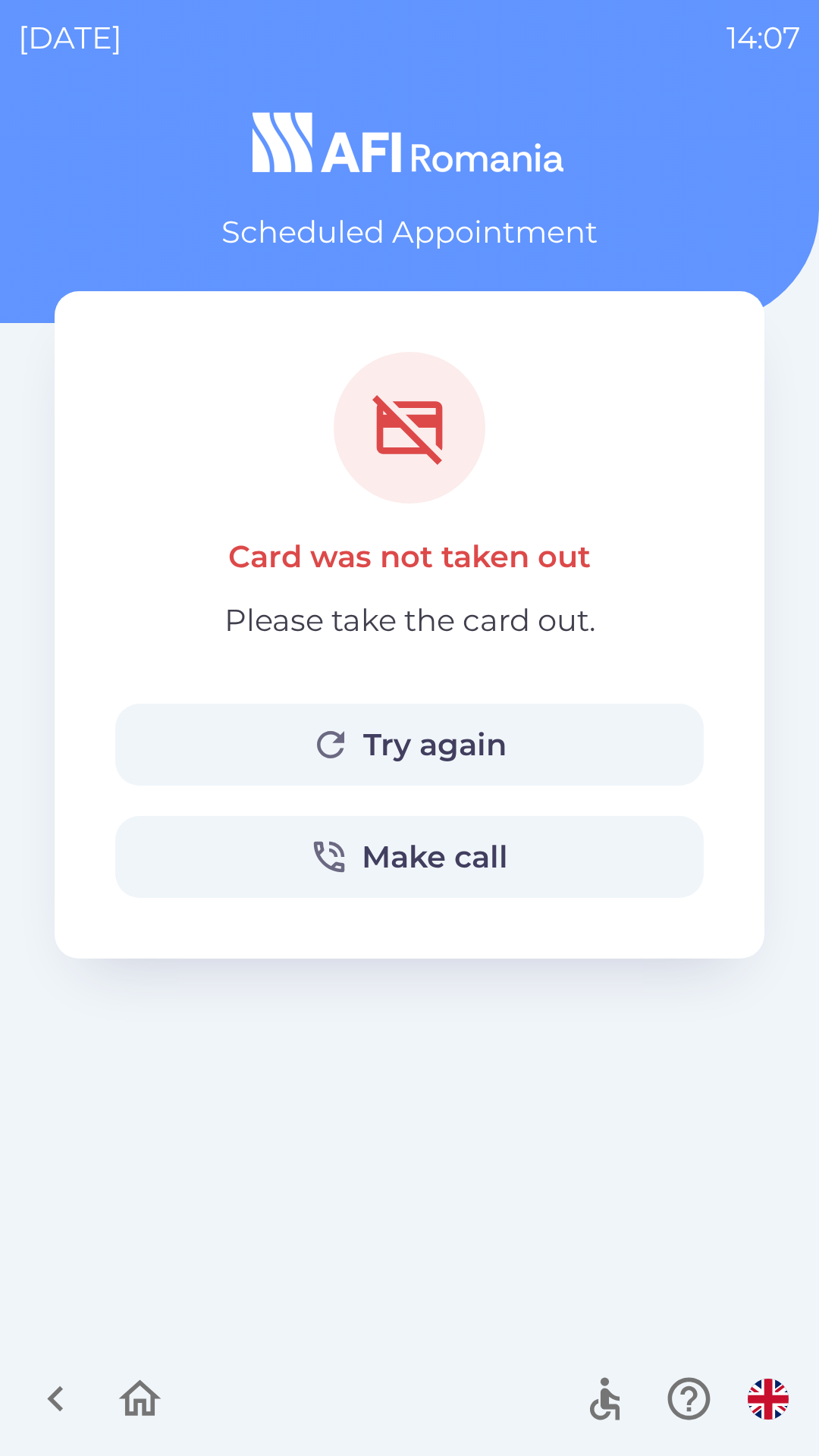
click at [419, 742] on button "Try again" at bounding box center [410, 744] width 589 height 82
click at [411, 750] on button "Try again" at bounding box center [410, 744] width 589 height 82
click at [240, 738] on button "Try again" at bounding box center [410, 744] width 589 height 82
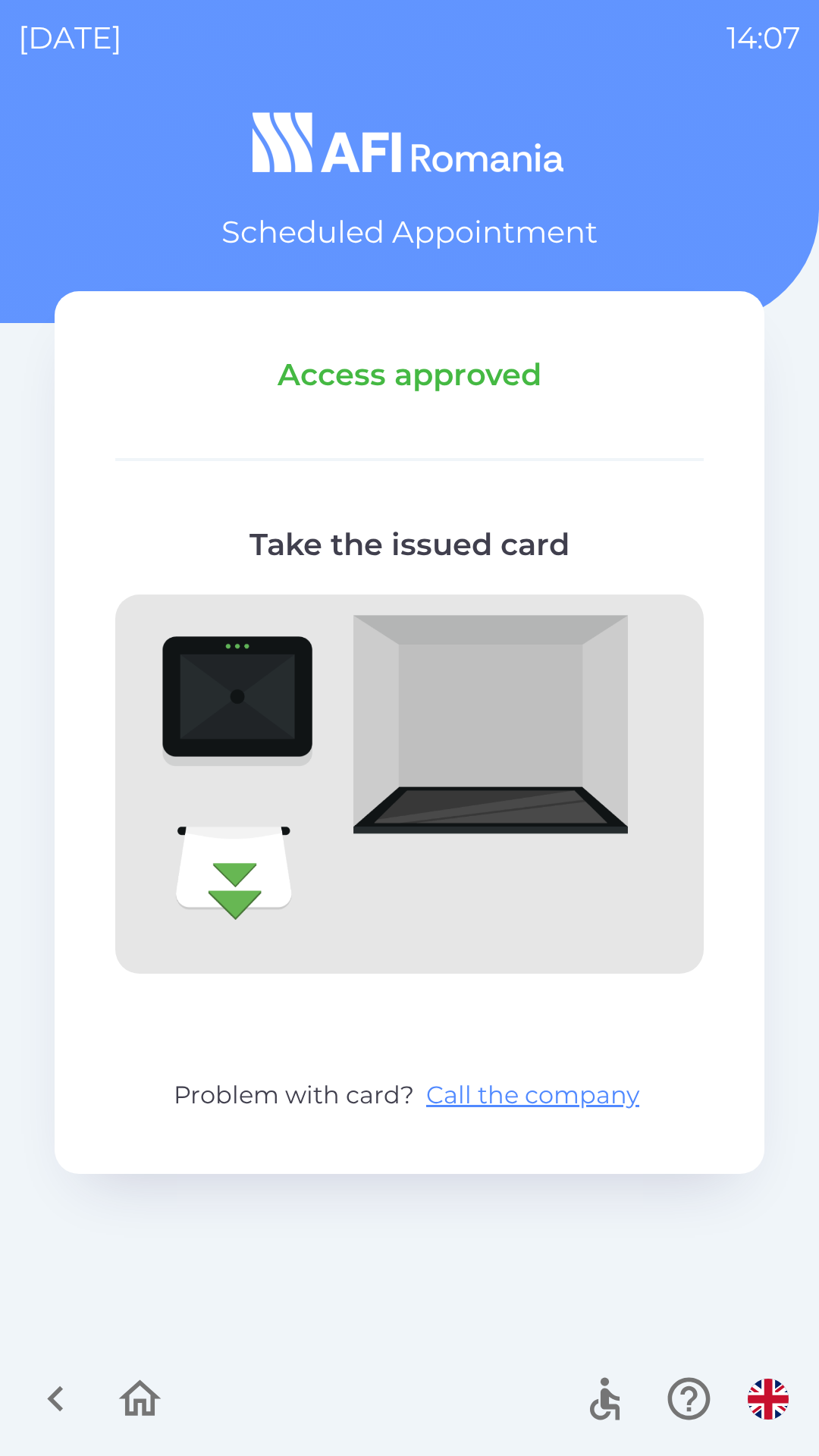
click at [211, 726] on img at bounding box center [410, 784] width 589 height 379
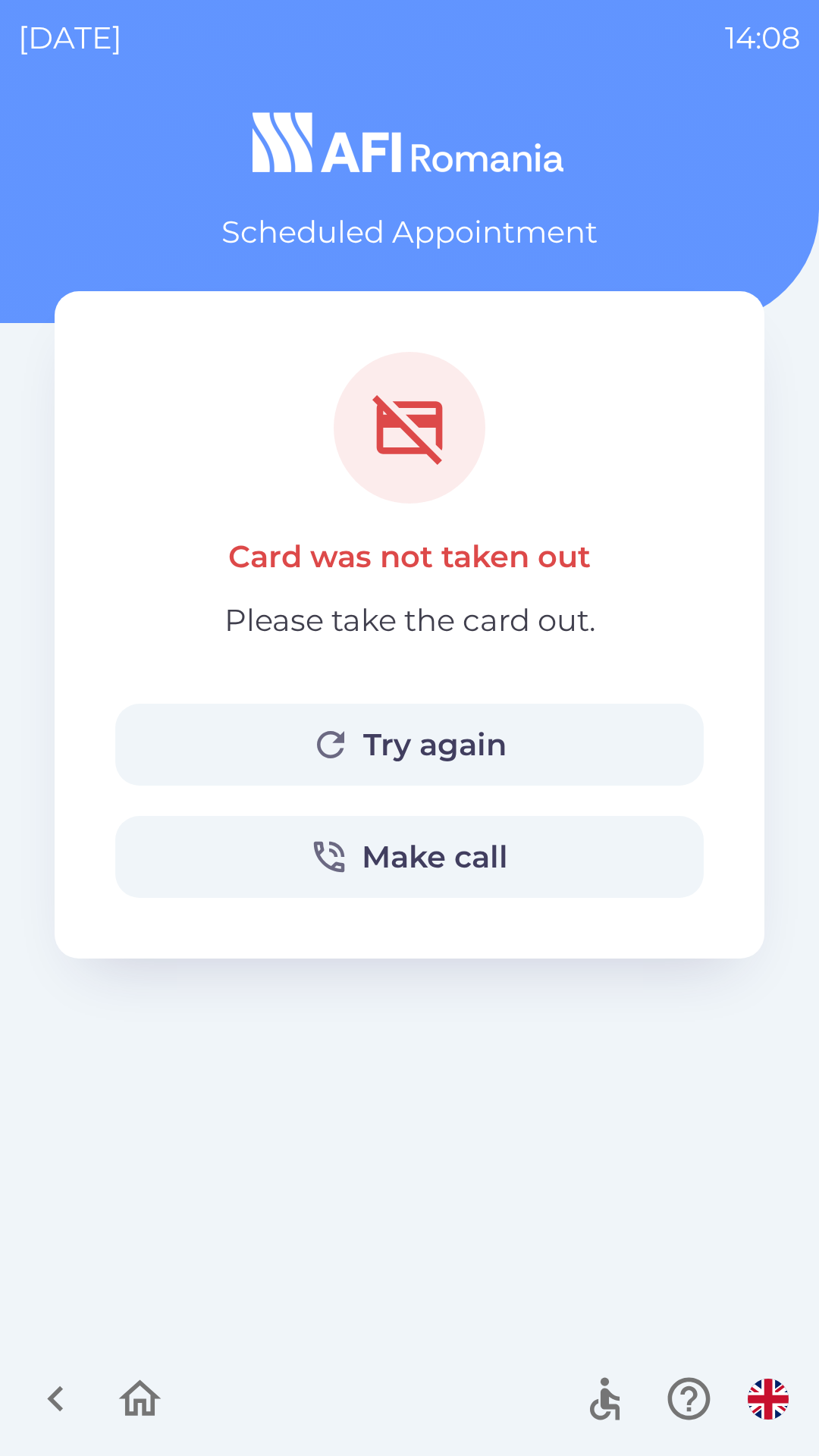
click at [307, 707] on button "Try again" at bounding box center [410, 744] width 589 height 82
click at [212, 729] on button "Try again" at bounding box center [410, 744] width 589 height 82
click at [215, 743] on button "Try again" at bounding box center [410, 744] width 589 height 82
